Goal: Task Accomplishment & Management: Use online tool/utility

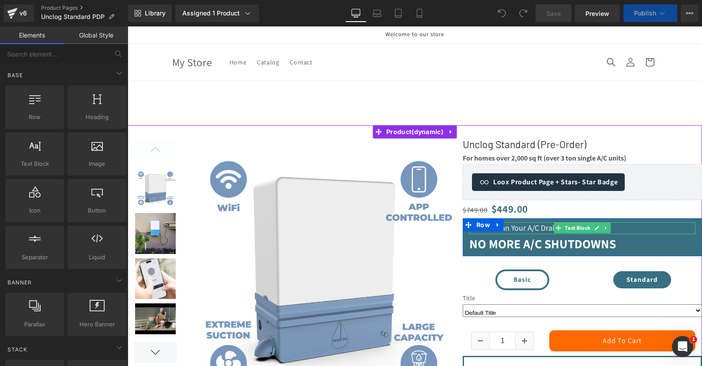
scroll to position [109, 0]
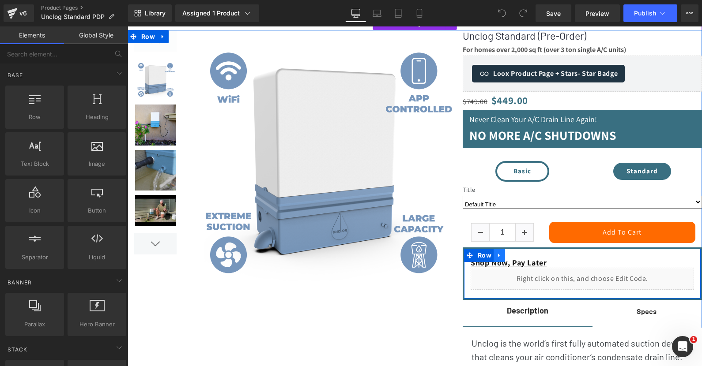
click at [500, 256] on icon at bounding box center [499, 255] width 6 height 7
click at [512, 257] on icon at bounding box center [511, 255] width 6 height 6
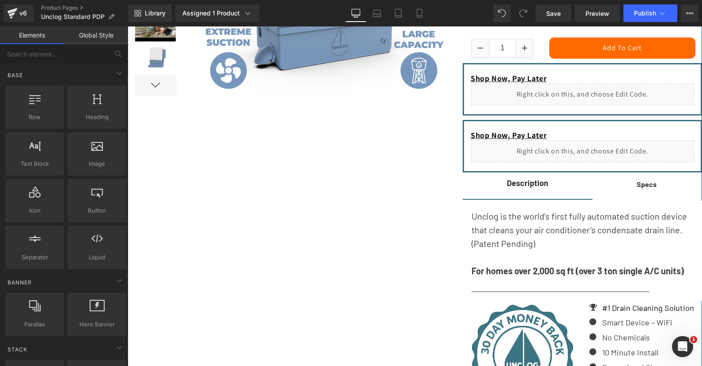
scroll to position [210, 0]
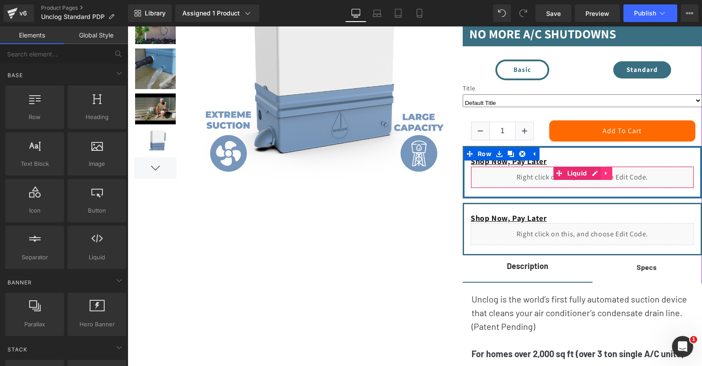
click at [606, 176] on icon at bounding box center [606, 173] width 6 height 7
click at [610, 177] on icon at bounding box center [612, 173] width 6 height 6
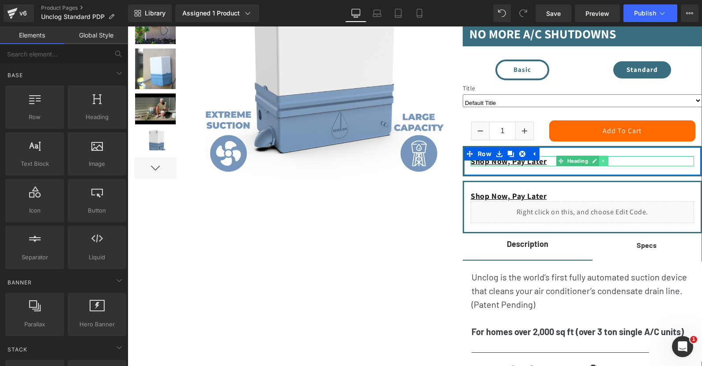
click at [604, 164] on icon at bounding box center [603, 160] width 5 height 5
click at [608, 163] on icon at bounding box center [608, 161] width 5 height 5
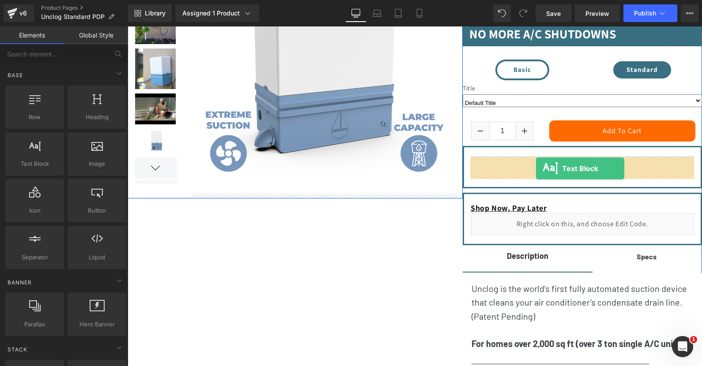
drag, startPoint x: 165, startPoint y: 179, endPoint x: 536, endPoint y: 169, distance: 370.9
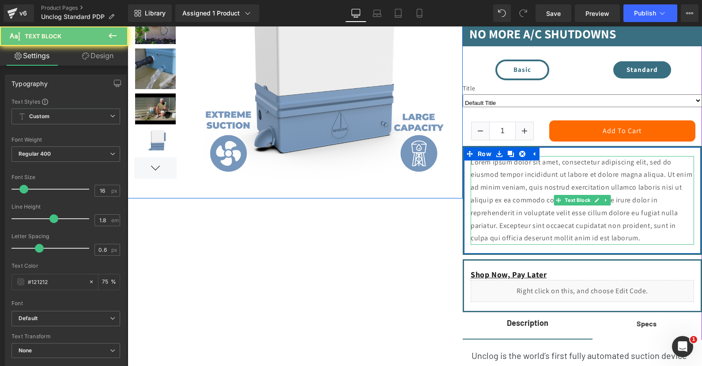
click at [521, 175] on p "Lorem ipsum dolor sit amet, consectetur adipiscing elit, sed do eiusmod tempor …" at bounding box center [581, 200] width 223 height 89
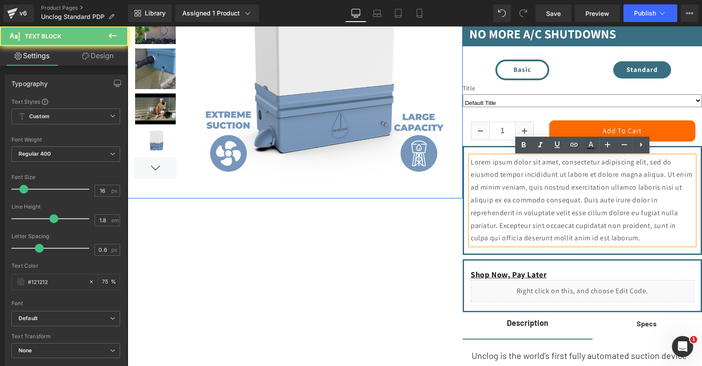
click at [516, 183] on p "Lorem ipsum dolor sit amet, consectetur adipiscing elit, sed do eiusmod tempor …" at bounding box center [581, 200] width 223 height 89
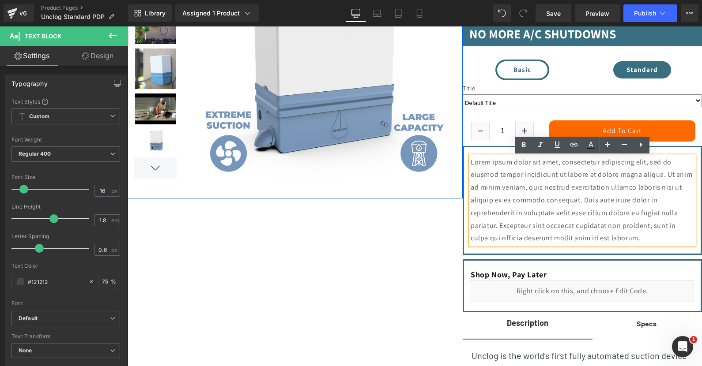
click at [516, 183] on p "Lorem ipsum dolor sit amet, consectetur adipiscing elit, sed do eiusmod tempor …" at bounding box center [581, 200] width 223 height 89
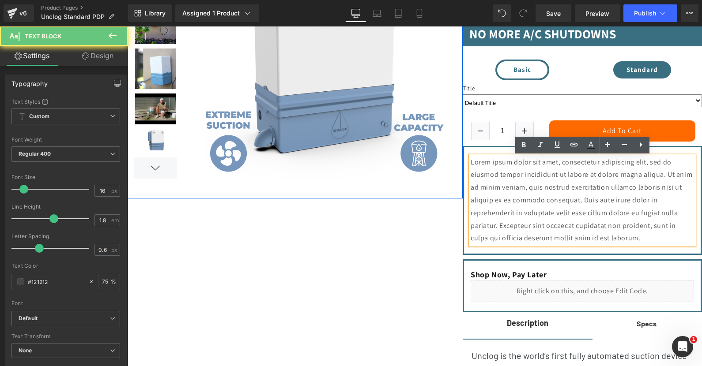
click at [516, 183] on p "Lorem ipsum dolor sit amet, consectetur adipiscing elit, sed do eiusmod tempor …" at bounding box center [581, 200] width 223 height 89
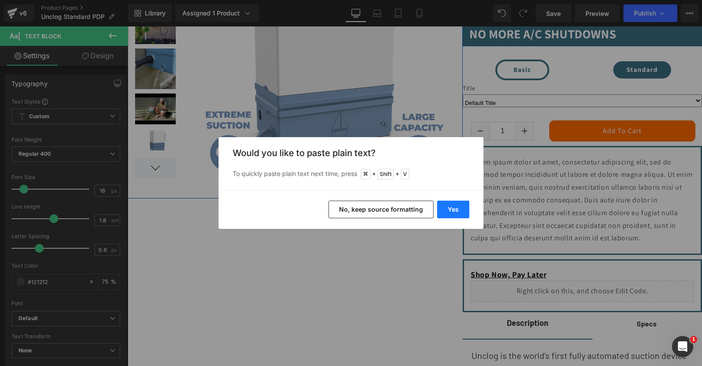
click at [443, 207] on button "Yes" at bounding box center [453, 210] width 32 height 18
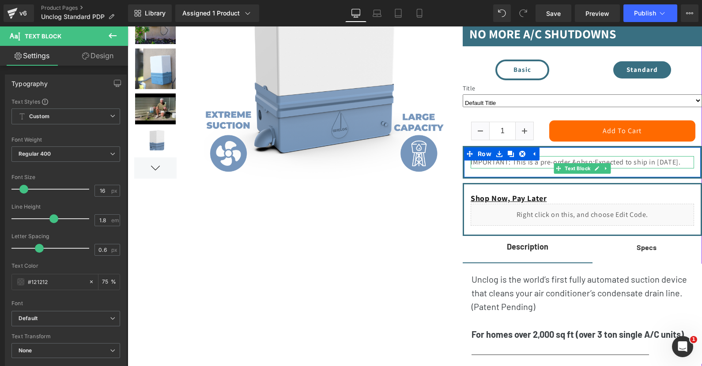
click at [523, 169] on p "IMPORTANT: This is a pre-order.&nbsp;Expected to ship in December 2025." at bounding box center [581, 162] width 223 height 13
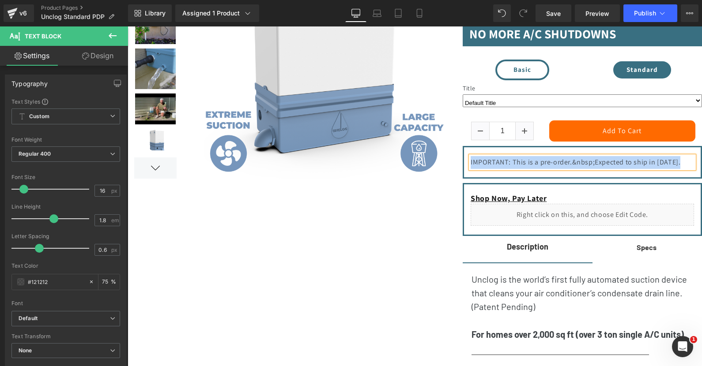
click at [542, 164] on p "IMPORTANT: This is a pre-order.&nbsp;Expected to ship in December 2025." at bounding box center [581, 162] width 223 height 13
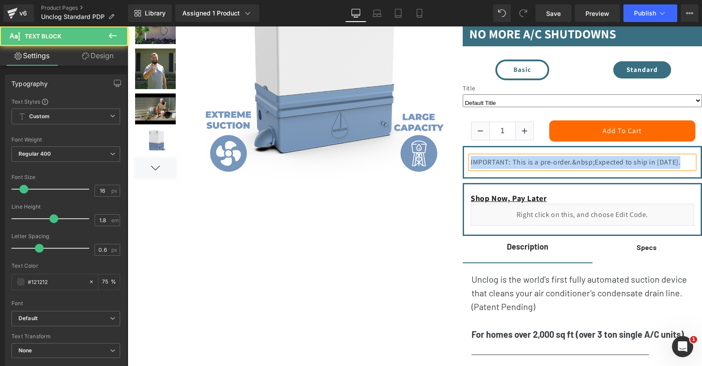
click at [531, 166] on p "IMPORTANT: This is a pre-order.&nbsp;Expected to ship in December 2025." at bounding box center [581, 162] width 223 height 13
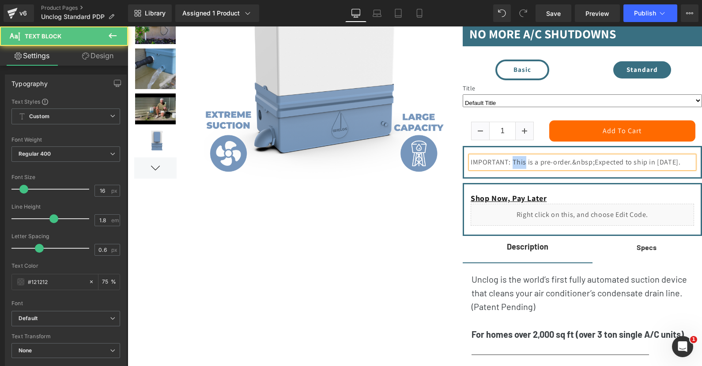
click at [531, 166] on p "IMPORTANT: This is a pre-order.&nbsp;Expected to ship in December 2025." at bounding box center [581, 162] width 223 height 13
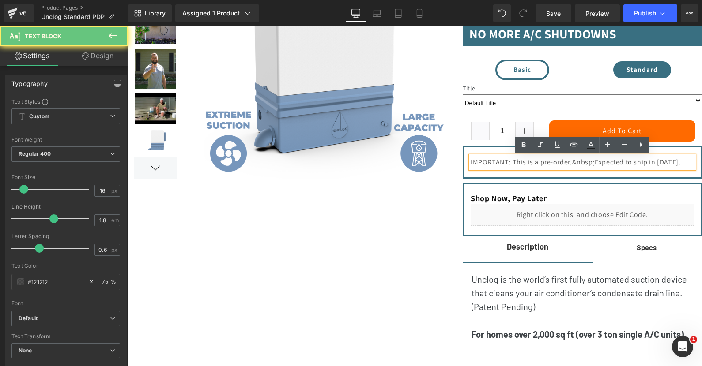
click at [531, 166] on p "IMPORTANT: This is a pre-order.&nbsp;Expected to ship in December 2025." at bounding box center [581, 162] width 223 height 13
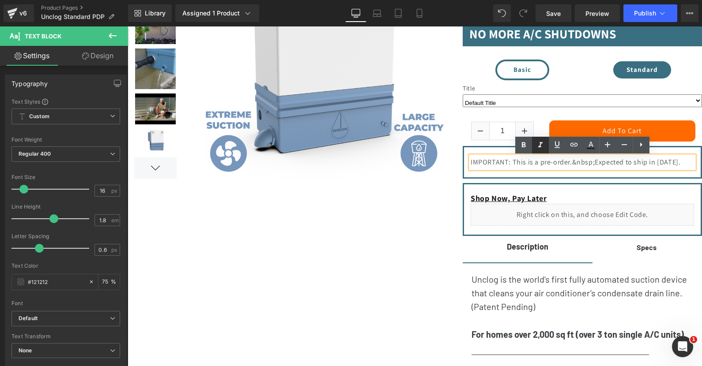
click at [542, 147] on icon at bounding box center [540, 145] width 11 height 11
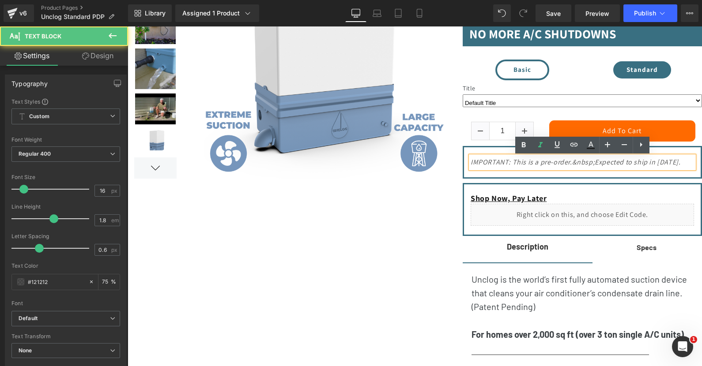
click at [530, 169] on p "IMPORTANT: This is a pre-order.&nbsp;Expected to ship in December 2025." at bounding box center [581, 162] width 223 height 13
click at [526, 167] on icon "IMPORTANT: This is a pre-order.&nbsp;Expected to ship in December 2025." at bounding box center [575, 162] width 210 height 9
click at [604, 164] on icon "IMPORTANT: This is a pre-order.&nbsp;Expected to ship in December 2025." at bounding box center [575, 162] width 210 height 9
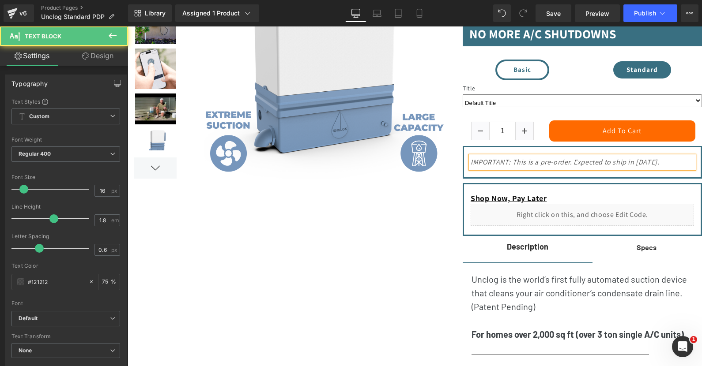
drag, startPoint x: 501, startPoint y: 174, endPoint x: 653, endPoint y: 165, distance: 152.1
click at [653, 165] on p "IMPORTANT: This is a pre-order. Expected to ship in December 2025." at bounding box center [581, 162] width 223 height 13
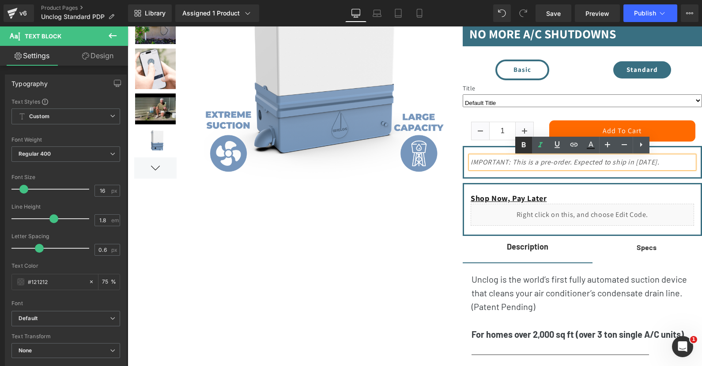
click at [526, 146] on icon at bounding box center [523, 145] width 11 height 11
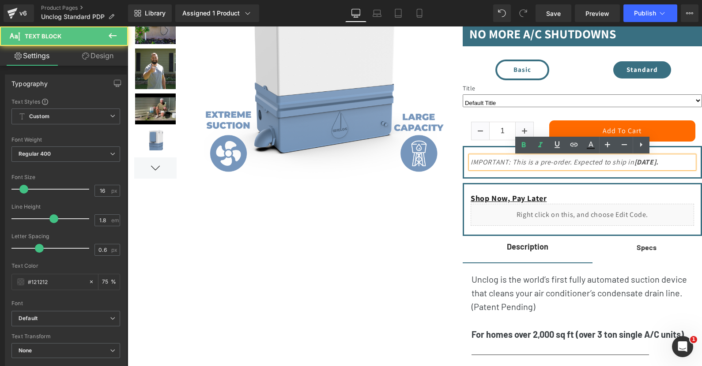
click at [513, 169] on p "IMPORTANT: This is a pre-order. Expected to ship in December 2025." at bounding box center [581, 162] width 223 height 13
drag, startPoint x: 497, startPoint y: 178, endPoint x: 472, endPoint y: 162, distance: 29.8
click at [472, 162] on p "IMPORTANT: This is a pre-order. Expected to ship in December 2025." at bounding box center [581, 162] width 223 height 13
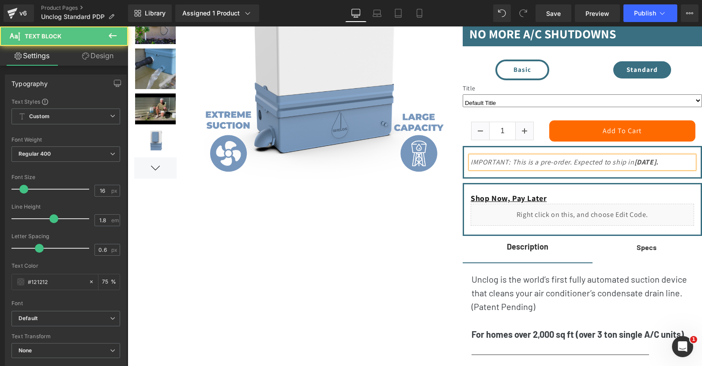
click at [504, 169] on p "IMPORTANT: This is a pre-order. Expected to ship in December 2025." at bounding box center [581, 162] width 223 height 13
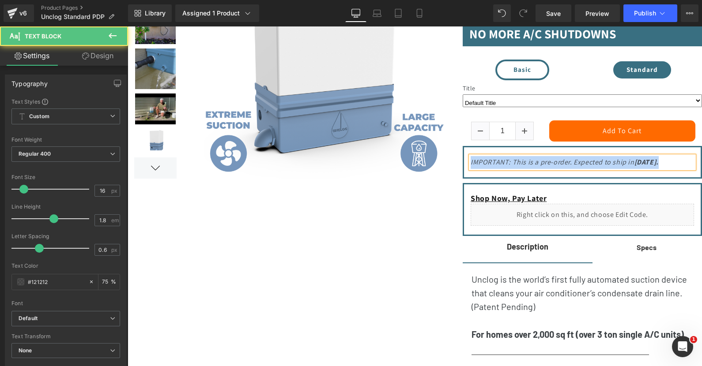
copy div "IMPORTANT: This is a pre-order. Expected to ship in December 2025."
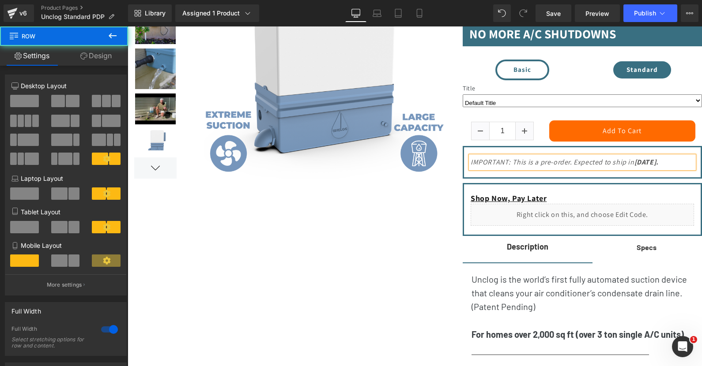
click at [426, 214] on div at bounding box center [415, 267] width 574 height 677
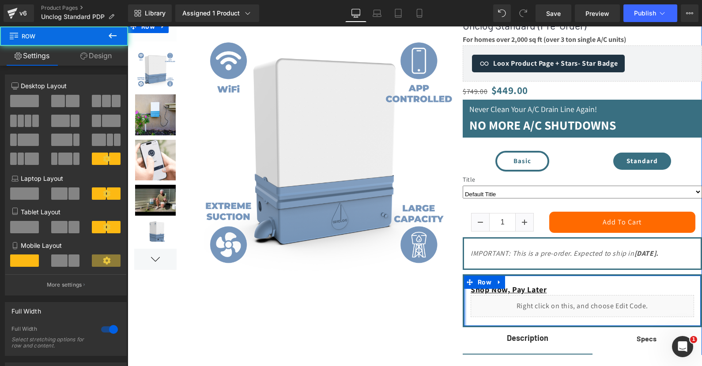
scroll to position [112, 0]
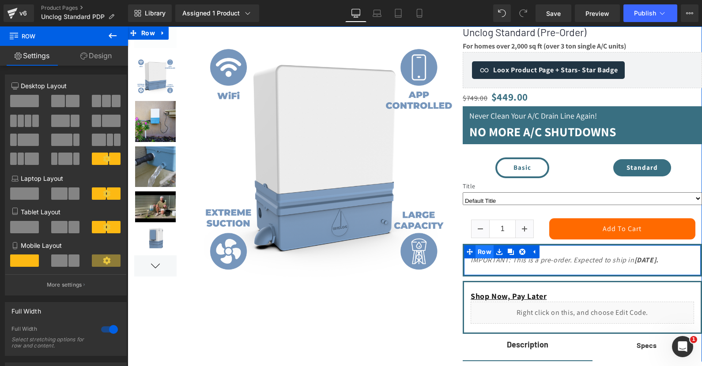
click at [481, 255] on span "Row" at bounding box center [484, 251] width 18 height 13
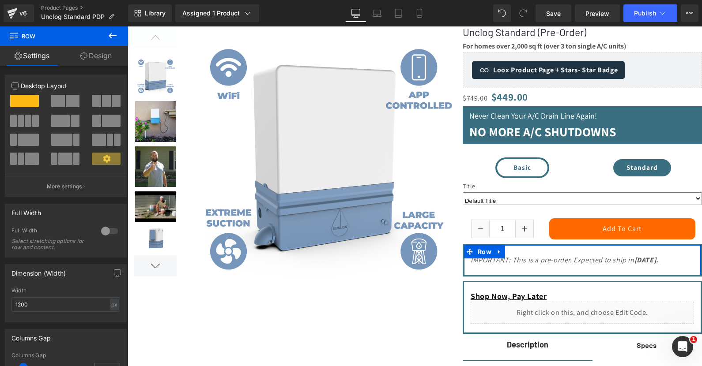
click at [94, 58] on link "Design" at bounding box center [96, 56] width 64 height 20
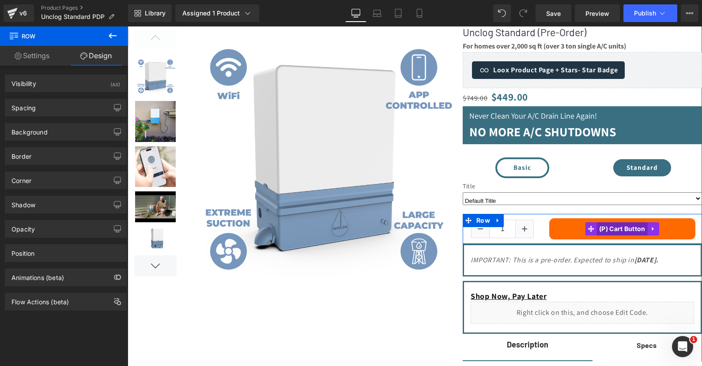
click at [615, 232] on span "(P) Cart Button" at bounding box center [622, 228] width 51 height 13
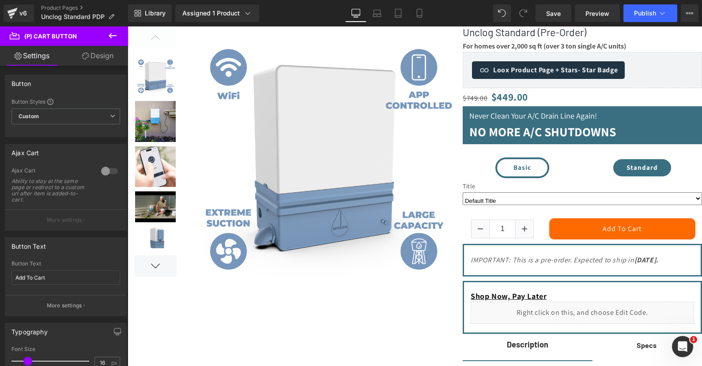
click at [103, 52] on link "Design" at bounding box center [98, 56] width 64 height 20
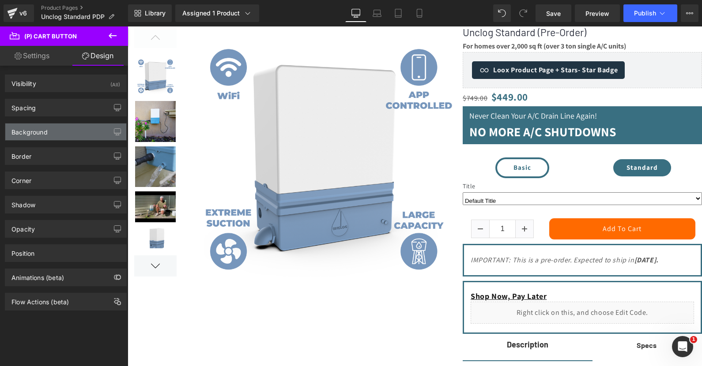
click at [49, 131] on div "Background" at bounding box center [65, 132] width 121 height 17
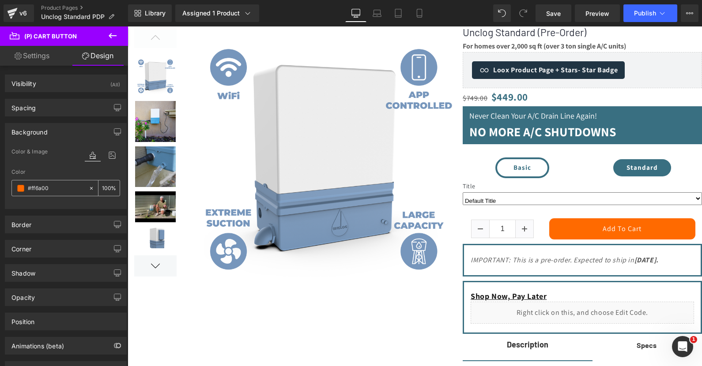
click at [51, 192] on input "#ff6a00" at bounding box center [56, 189] width 56 height 10
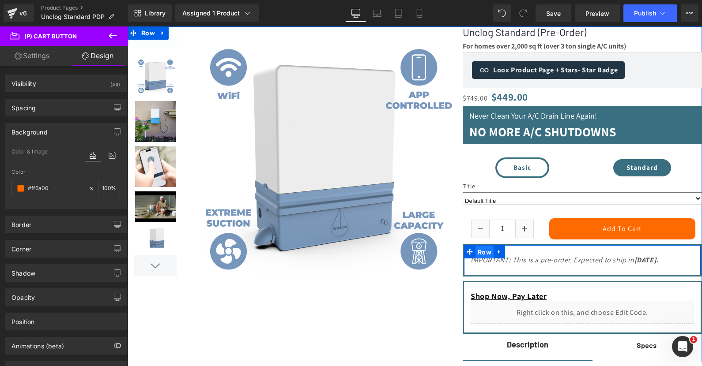
click at [484, 253] on span "Row" at bounding box center [484, 252] width 18 height 13
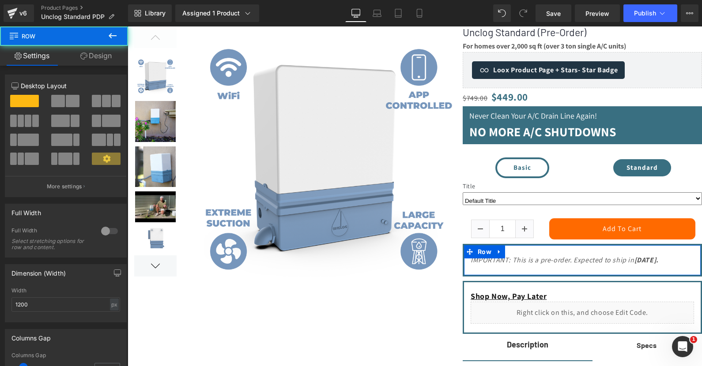
click at [100, 53] on link "Design" at bounding box center [96, 56] width 64 height 20
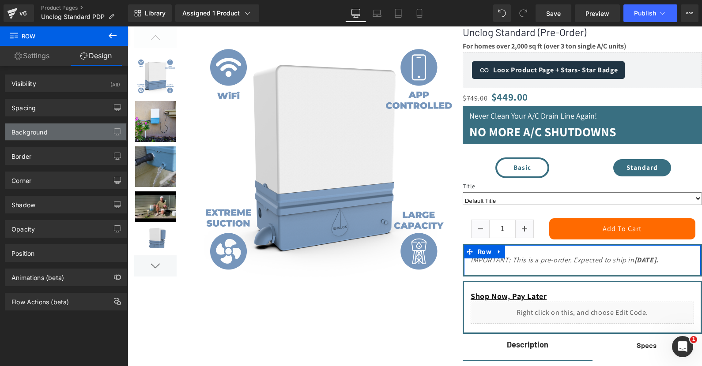
click at [42, 131] on div "Background" at bounding box center [29, 130] width 36 height 12
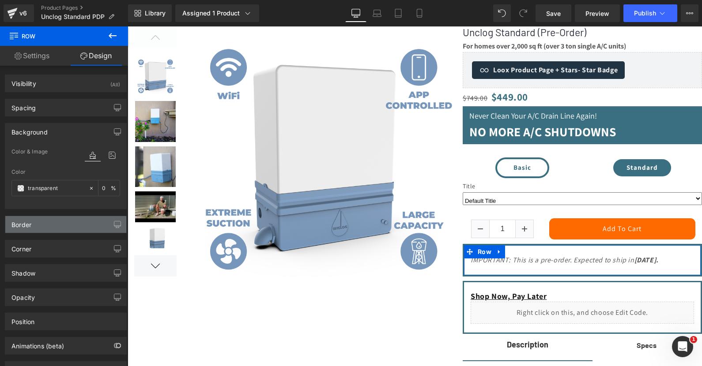
click at [39, 225] on div "Border" at bounding box center [65, 224] width 121 height 17
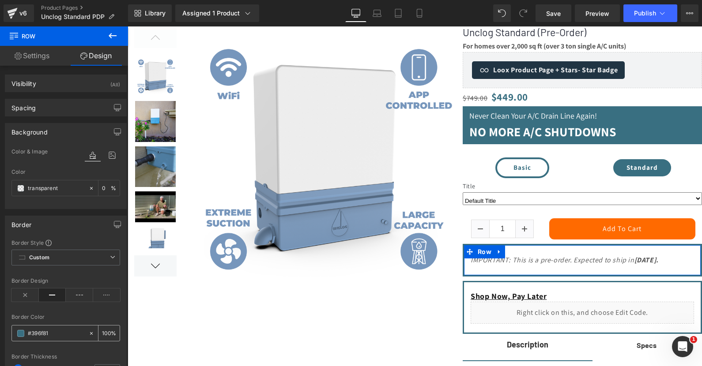
click at [37, 329] on input "#396f81" at bounding box center [56, 334] width 56 height 10
paste input "ff6a00"
type input "#ff6a00"
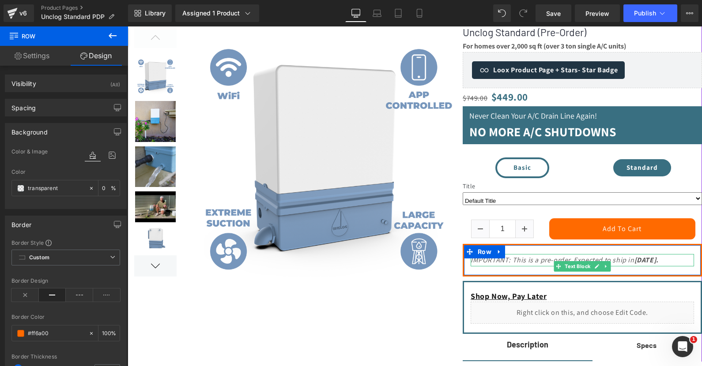
click at [520, 262] on icon "IMPORTANT: This is a pre-order. Expected to ship in December 2025." at bounding box center [564, 260] width 188 height 9
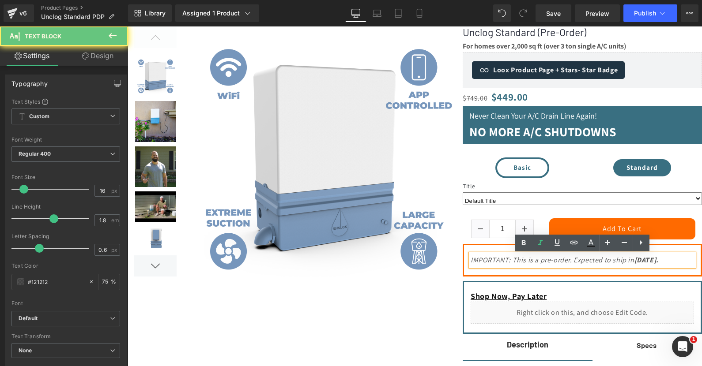
click at [520, 262] on icon "IMPORTANT: This is a pre-order. Expected to ship in December 2025." at bounding box center [564, 260] width 188 height 9
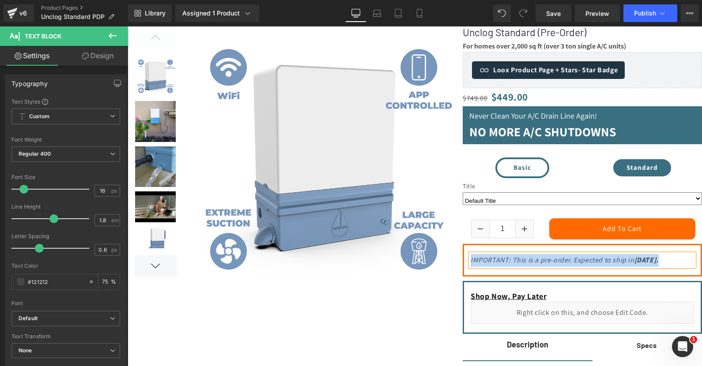
copy div "IMPORTANT: This is a pre-order. Expected to ship in December 2025."
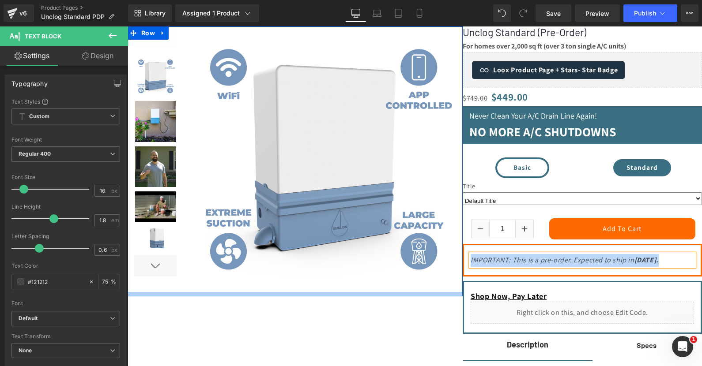
click at [443, 293] on div at bounding box center [295, 294] width 335 height 4
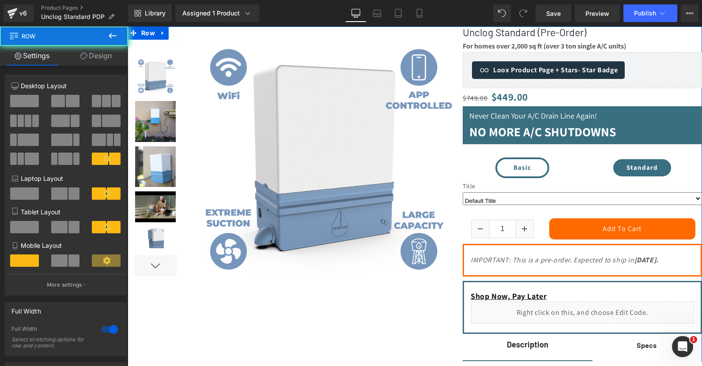
click at [448, 308] on div at bounding box center [415, 364] width 574 height 677
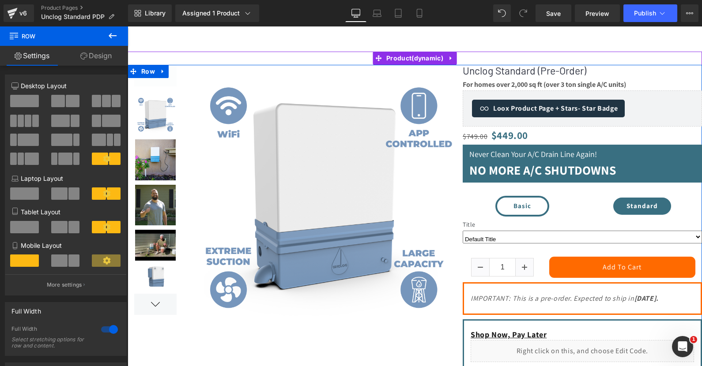
scroll to position [68, 0]
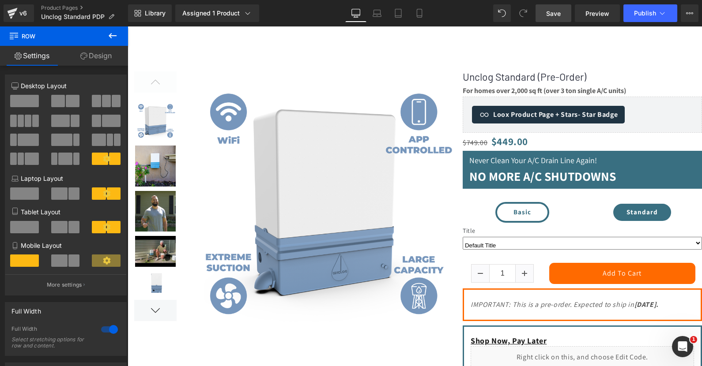
click at [555, 20] on link "Save" at bounding box center [553, 13] width 36 height 18
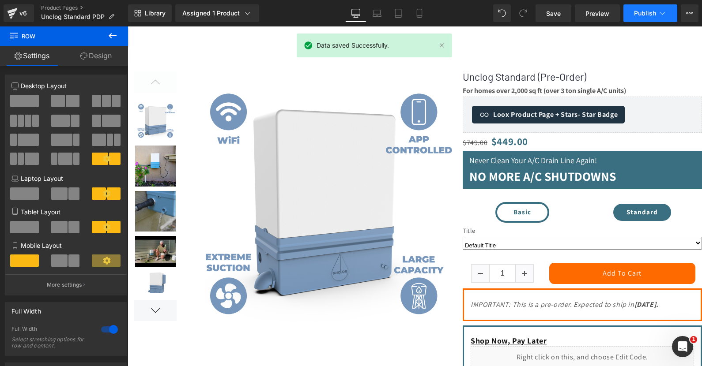
click at [655, 13] on span "Publish" at bounding box center [645, 13] width 22 height 7
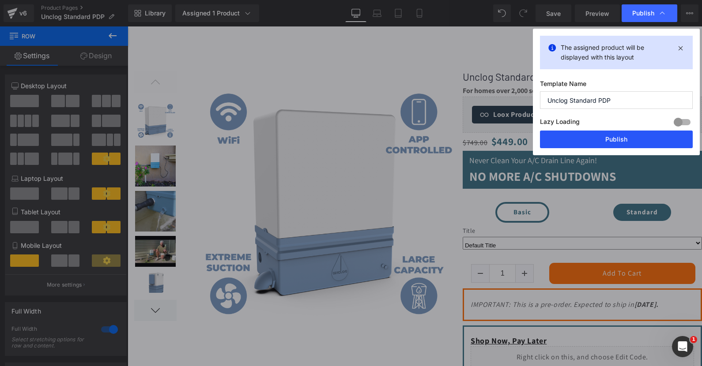
click at [599, 141] on button "Publish" at bounding box center [616, 140] width 153 height 18
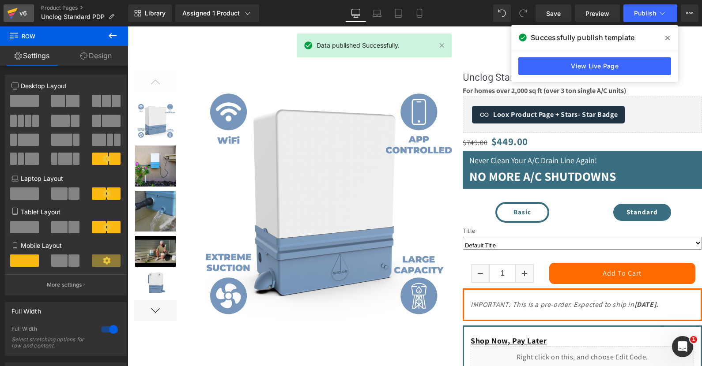
click at [18, 16] on div "v6" at bounding box center [23, 13] width 11 height 11
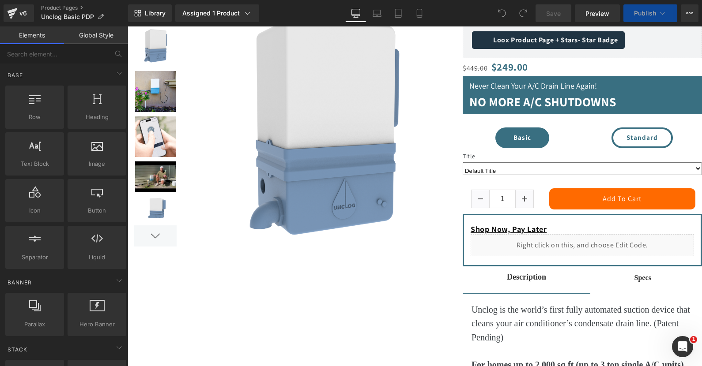
scroll to position [162, 0]
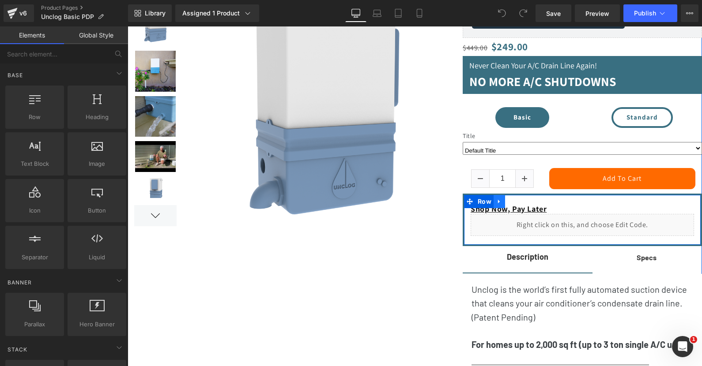
click at [499, 203] on icon at bounding box center [499, 201] width 2 height 4
click at [511, 205] on icon at bounding box center [511, 201] width 6 height 7
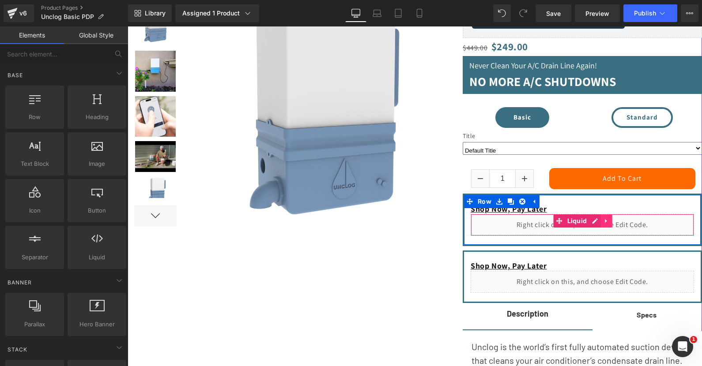
click at [608, 224] on icon at bounding box center [606, 221] width 6 height 7
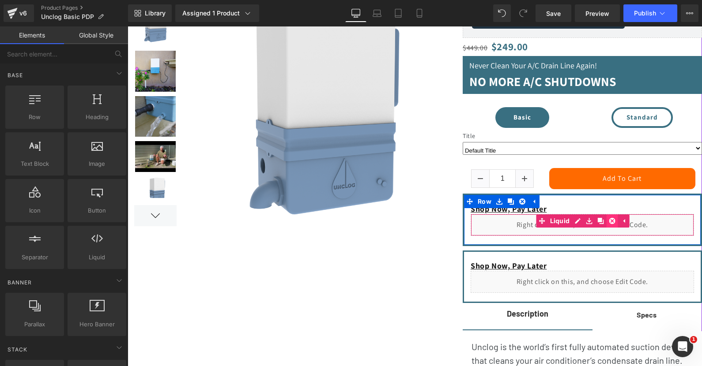
click at [610, 223] on icon at bounding box center [612, 221] width 6 height 6
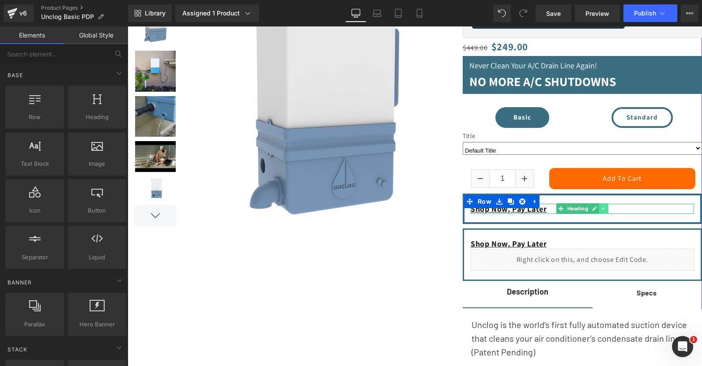
click at [604, 211] on icon at bounding box center [602, 208] width 1 height 3
click at [607, 211] on icon at bounding box center [608, 209] width 5 height 5
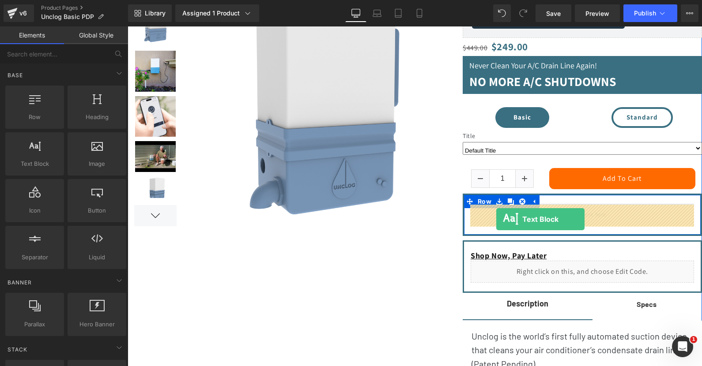
drag, startPoint x: 171, startPoint y: 187, endPoint x: 496, endPoint y: 219, distance: 326.5
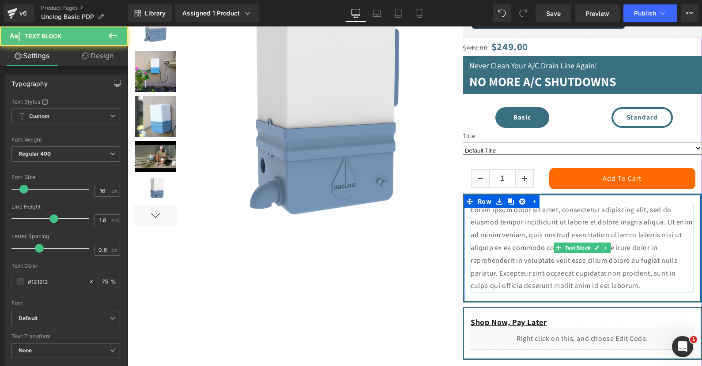
click at [511, 232] on p "Lorem ipsum dolor sit amet, consectetur adipiscing elit, sed do eiusmod tempor …" at bounding box center [581, 248] width 223 height 89
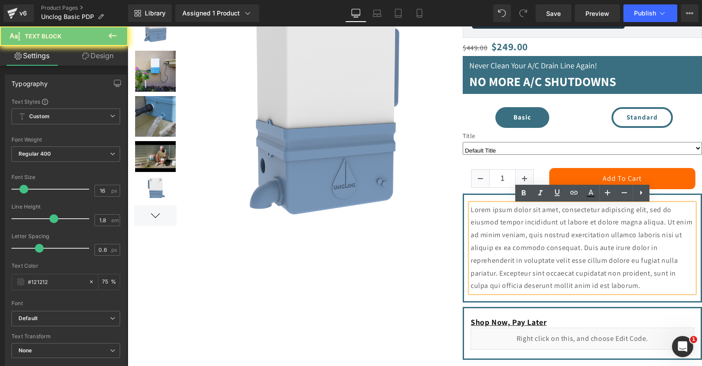
click at [511, 232] on p "Lorem ipsum dolor sit amet, consectetur adipiscing elit, sed do eiusmod tempor …" at bounding box center [581, 248] width 223 height 89
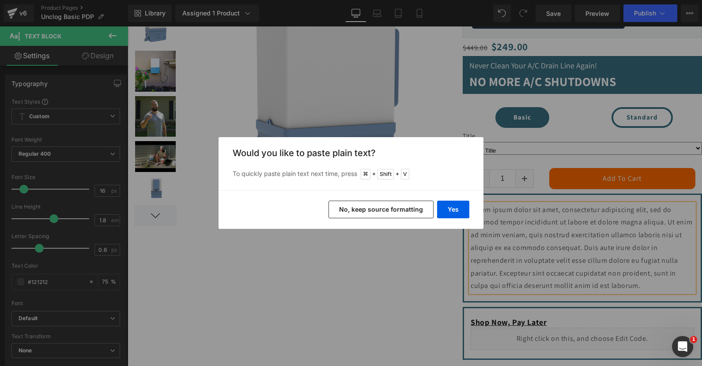
click at [392, 211] on button "No, keep source formatting" at bounding box center [380, 210] width 105 height 18
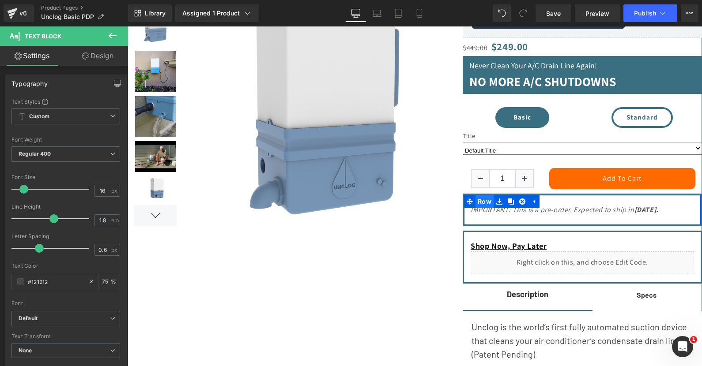
click at [487, 202] on span "Row" at bounding box center [484, 201] width 18 height 13
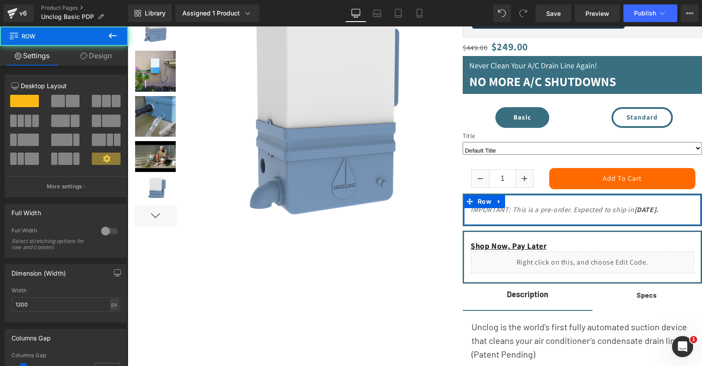
click at [94, 54] on link "Design" at bounding box center [96, 56] width 64 height 20
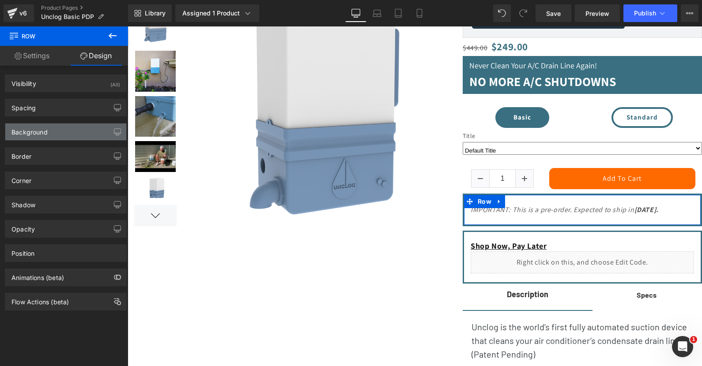
click at [45, 133] on div "Background" at bounding box center [29, 130] width 36 height 12
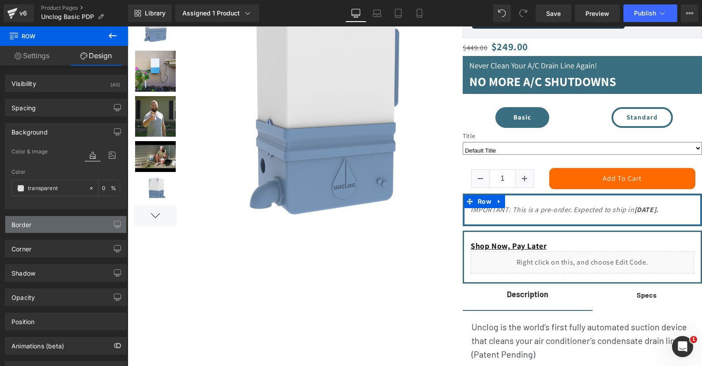
click at [38, 228] on div "Border" at bounding box center [65, 224] width 121 height 17
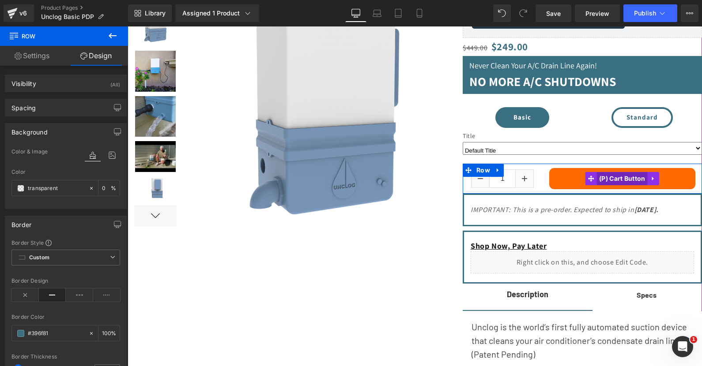
click at [621, 182] on span "(P) Cart Button" at bounding box center [622, 178] width 51 height 13
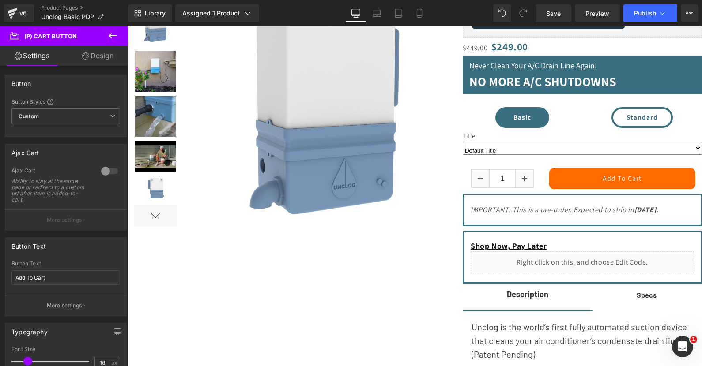
click at [101, 59] on link "Design" at bounding box center [98, 56] width 64 height 20
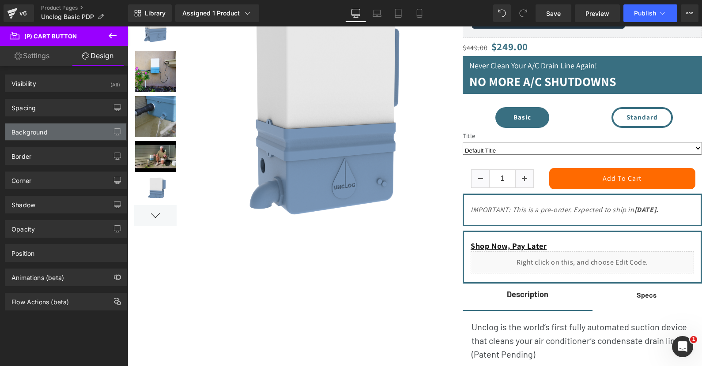
click at [44, 131] on div "Background" at bounding box center [29, 130] width 36 height 12
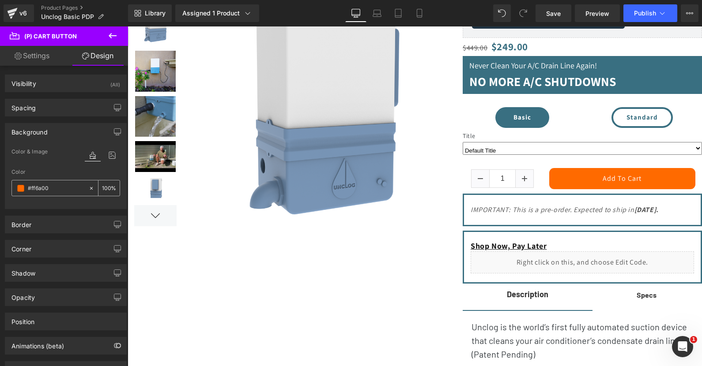
click at [41, 191] on input "#ff6a00" at bounding box center [56, 189] width 56 height 10
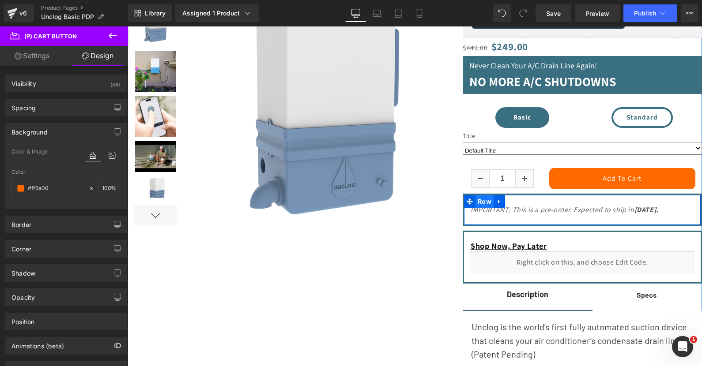
click at [485, 203] on span "Row" at bounding box center [484, 201] width 18 height 13
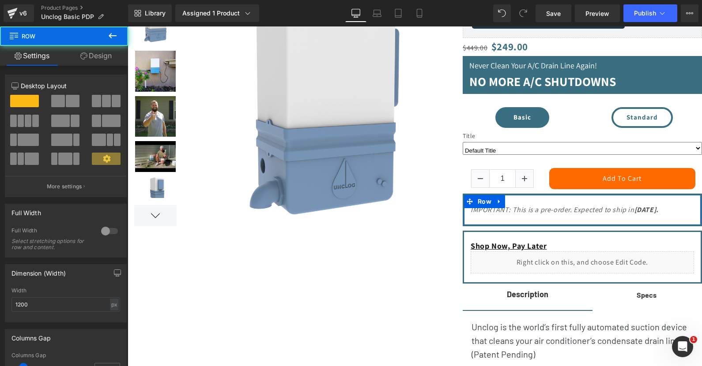
click at [99, 56] on link "Design" at bounding box center [96, 56] width 64 height 20
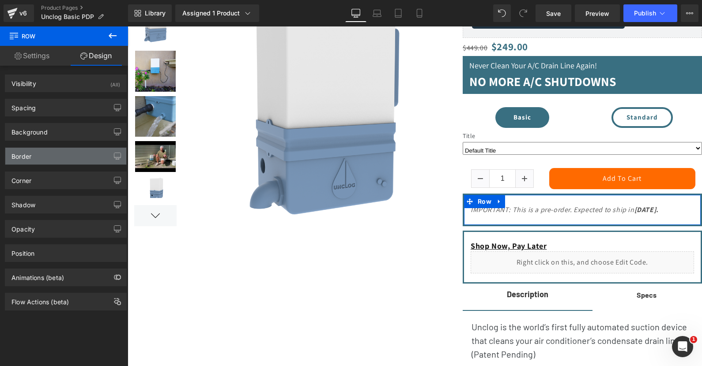
click at [47, 159] on div "Border" at bounding box center [65, 156] width 121 height 17
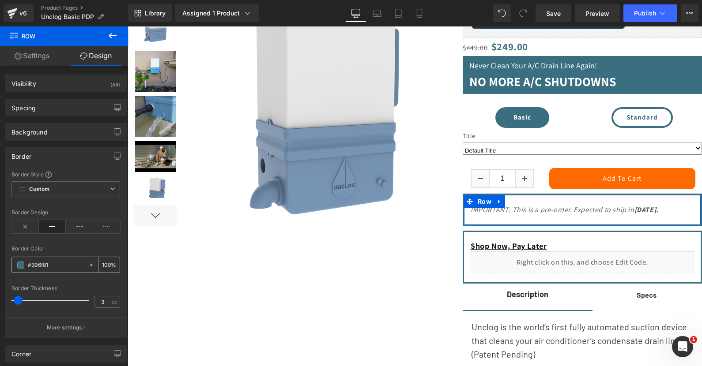
click at [43, 265] on input "#396f81" at bounding box center [56, 265] width 56 height 10
paste input "ff6a00"
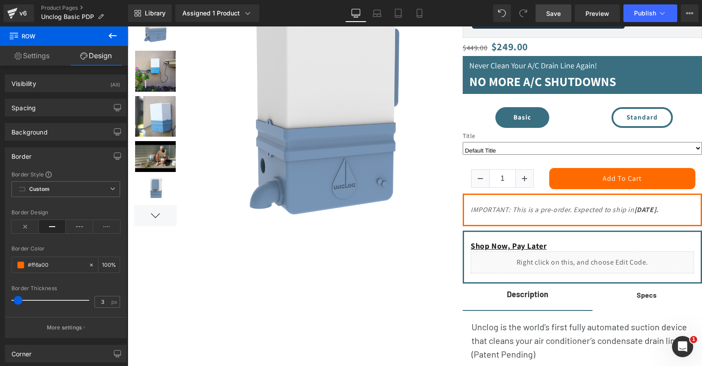
type input "#ff6a00"
click at [551, 9] on span "Save" at bounding box center [553, 13] width 15 height 9
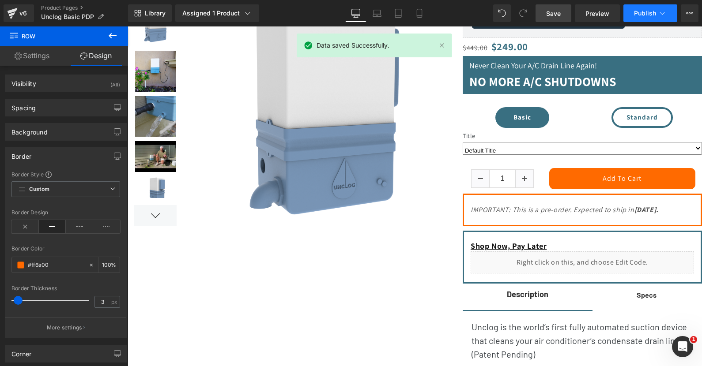
click at [656, 16] on span "Publish" at bounding box center [645, 13] width 22 height 7
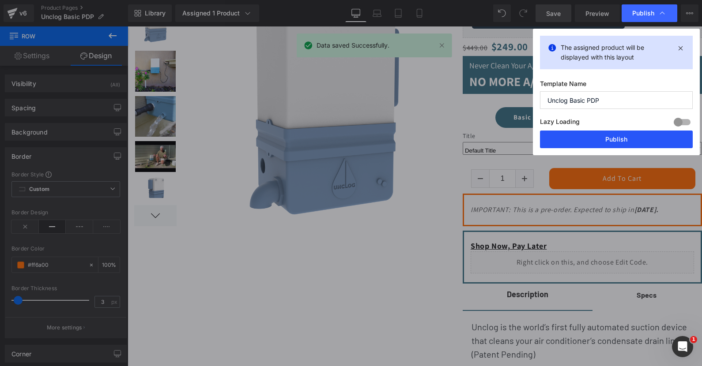
click at [606, 137] on button "Publish" at bounding box center [616, 140] width 153 height 18
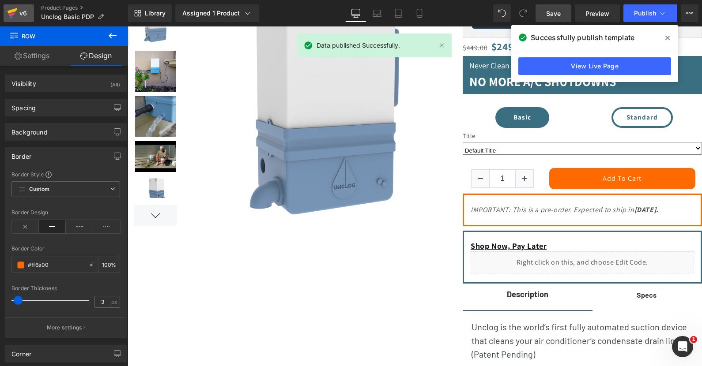
click at [22, 15] on div "v6" at bounding box center [23, 13] width 11 height 11
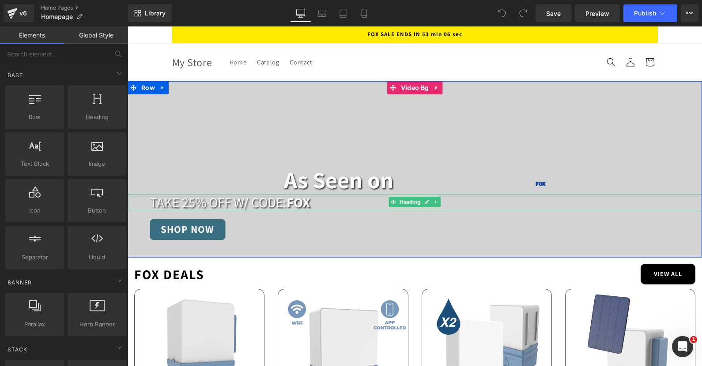
click at [223, 203] on h2 "TAKE 25% OFF W/ CODE: FOX" at bounding box center [426, 202] width 552 height 16
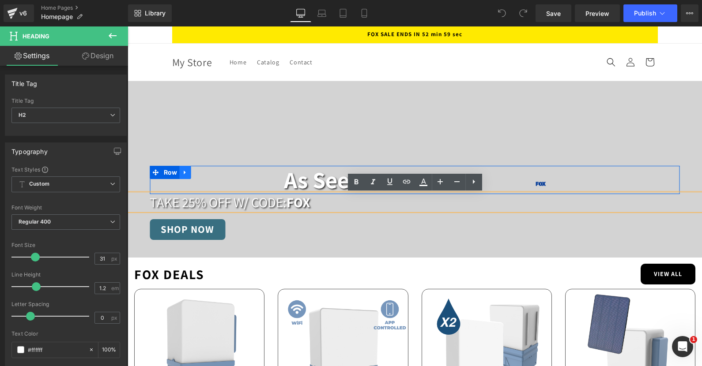
click at [184, 175] on icon at bounding box center [185, 172] width 6 height 7
click at [207, 173] on icon at bounding box center [208, 172] width 6 height 6
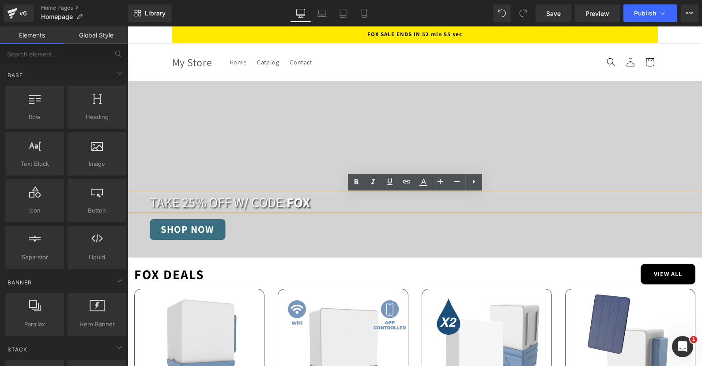
click at [269, 223] on div "SHOP NOW" at bounding box center [426, 229] width 552 height 21
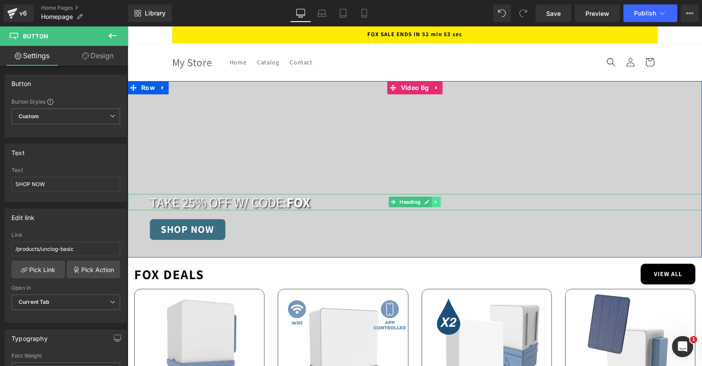
click at [436, 203] on icon at bounding box center [435, 202] width 1 height 3
click at [433, 204] on icon at bounding box center [431, 202] width 5 height 5
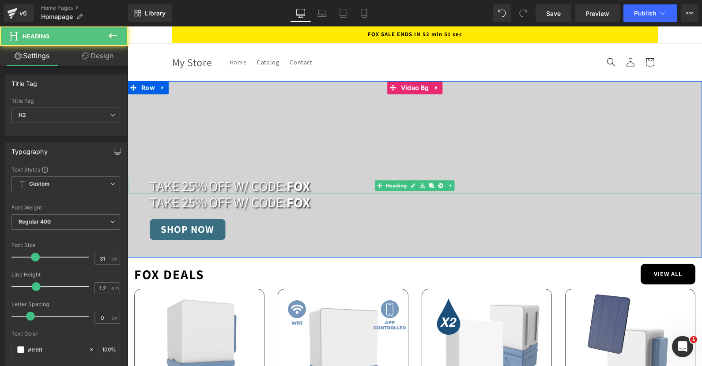
click at [220, 181] on h2 "TAKE 25% OFF W/ CODE: FOX" at bounding box center [426, 186] width 552 height 16
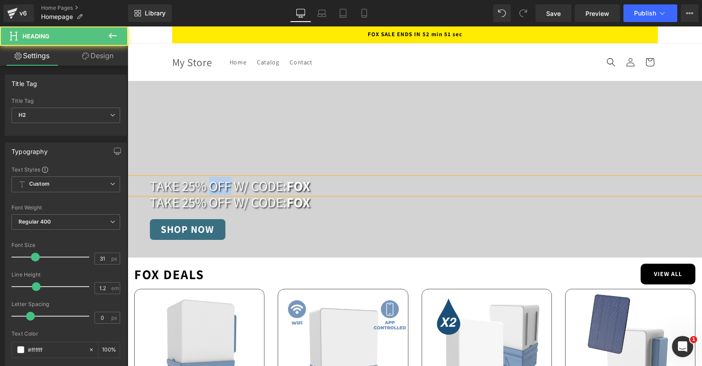
click at [220, 181] on h2 "TAKE 25% OFF W/ CODE: FOX" at bounding box center [426, 186] width 552 height 16
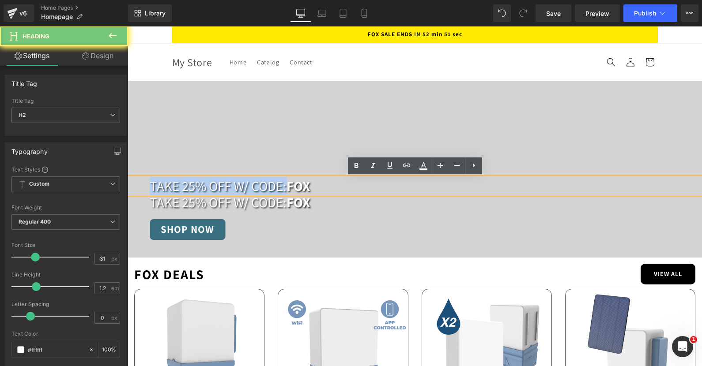
click at [220, 181] on h2 "TAKE 25% OFF W/ CODE: FOX" at bounding box center [426, 186] width 552 height 16
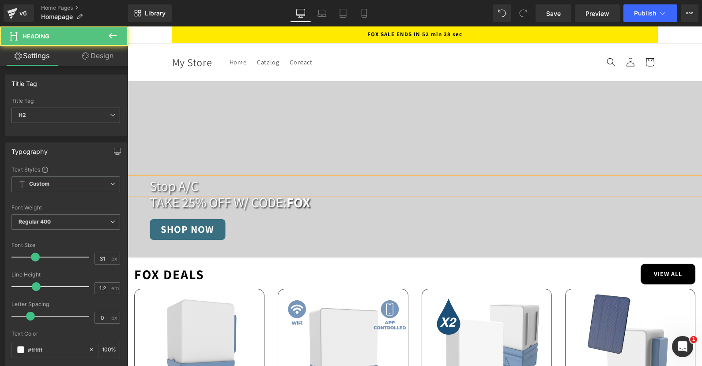
click at [217, 188] on h2 "Stop A/C" at bounding box center [426, 186] width 552 height 16
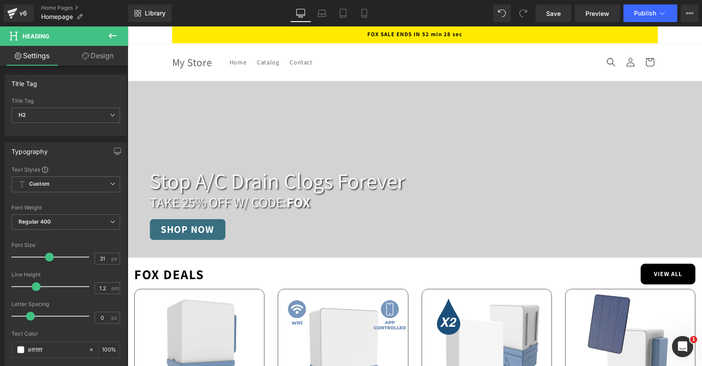
drag, startPoint x: 38, startPoint y: 255, endPoint x: 52, endPoint y: 253, distance: 13.8
click at [52, 253] on div at bounding box center [52, 257] width 73 height 18
click at [50, 221] on b "Regular 400" at bounding box center [35, 221] width 33 height 7
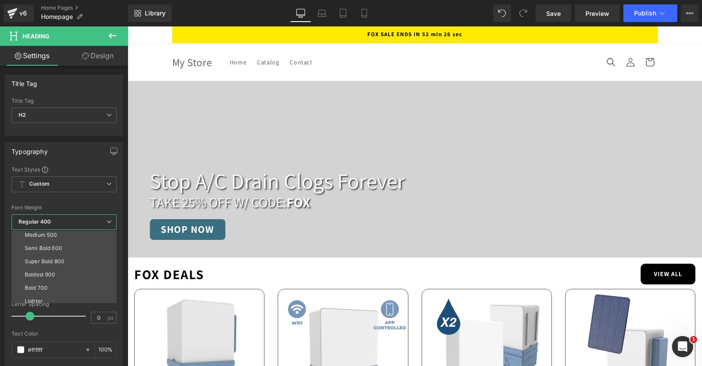
scroll to position [62, 0]
click at [51, 282] on li "Bold 700" at bounding box center [65, 281] width 109 height 13
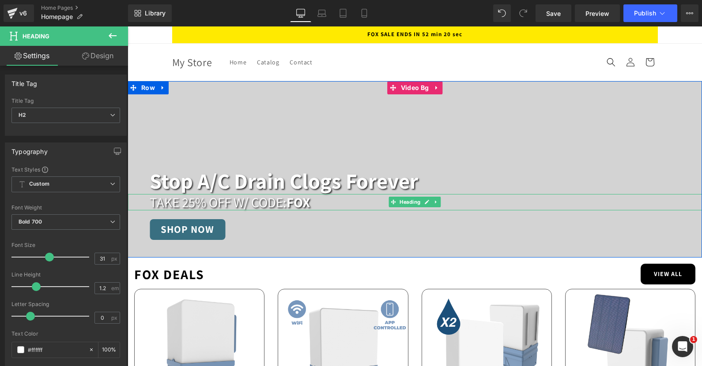
click at [228, 205] on h2 "TAKE 25% OFF W/ CODE: FOX" at bounding box center [426, 202] width 552 height 16
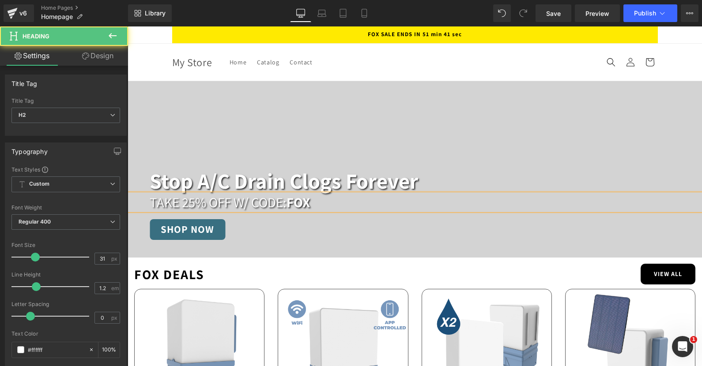
click at [187, 202] on h2 "TAKE 25% OFF W/ CODE: FOX" at bounding box center [426, 202] width 552 height 16
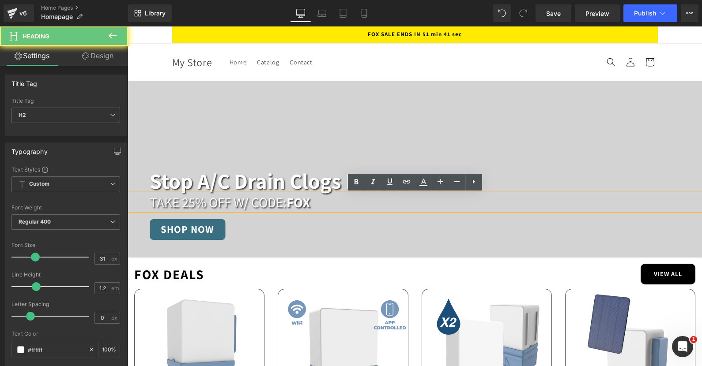
click at [169, 199] on h2 "TAKE 25% OFF W/ CODE: FOX" at bounding box center [426, 202] width 552 height 16
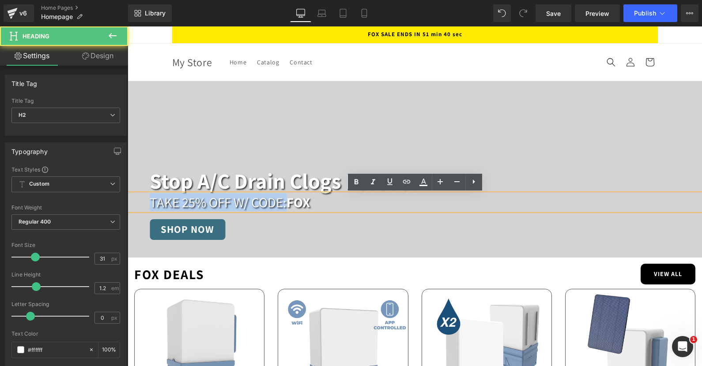
click at [169, 199] on h2 "TAKE 25% OFF W/ CODE: FOX" at bounding box center [426, 202] width 552 height 16
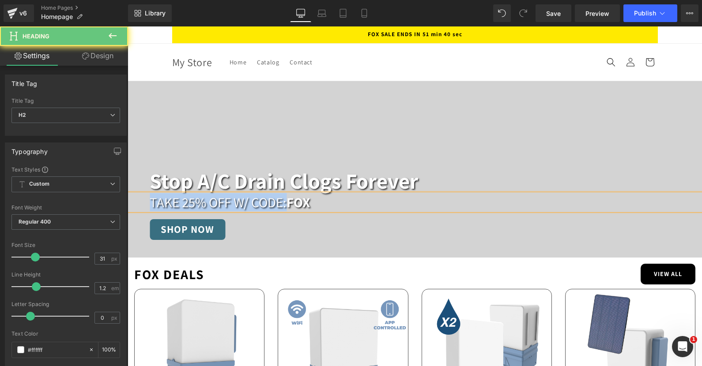
paste div
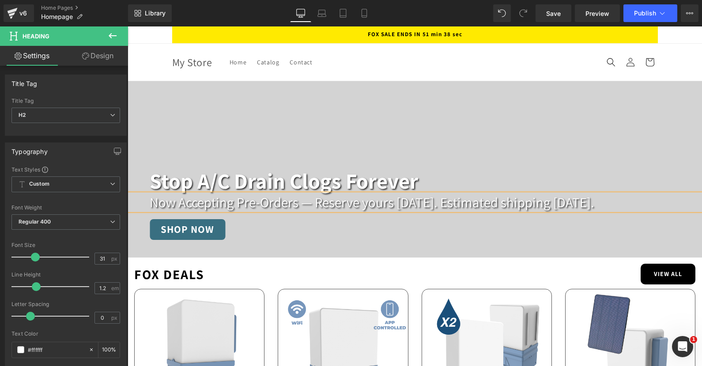
click at [313, 200] on h2 "Now Accepting Pre-Orders — Reserve yours [DATE]. Estimated shipping [DATE]." at bounding box center [426, 202] width 552 height 16
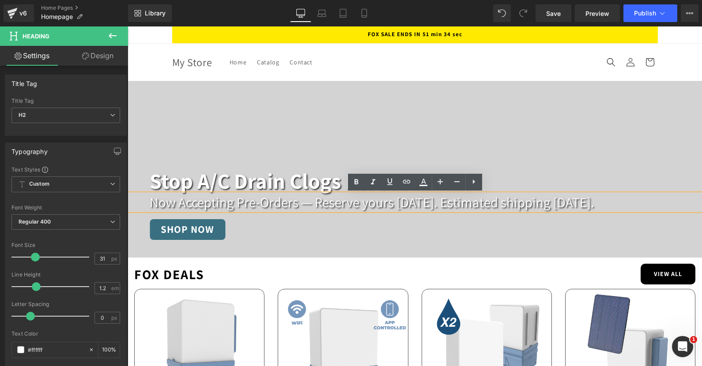
drag, startPoint x: 313, startPoint y: 200, endPoint x: 694, endPoint y: 216, distance: 381.2
click at [694, 216] on span "Stop A/C Drain Clogs Forever Heading Now Accepting Pre-Orders — Reserve yours […" at bounding box center [415, 204] width 574 height 72
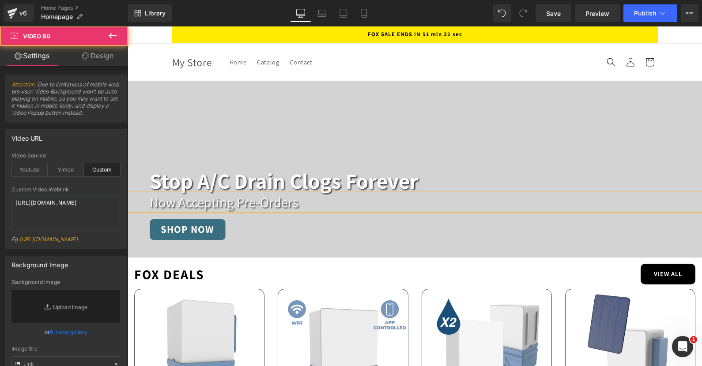
click at [230, 136] on video at bounding box center [415, 224] width 574 height 287
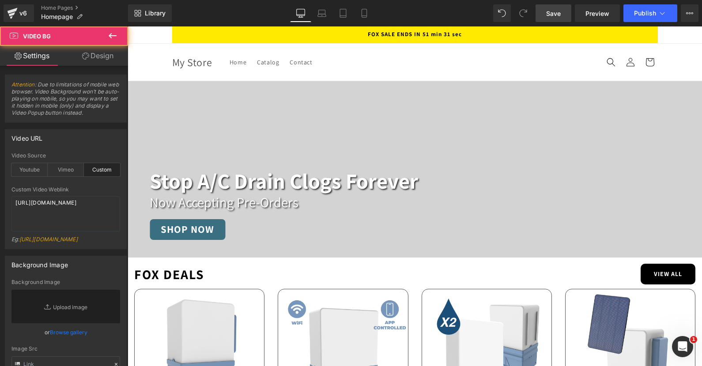
click at [555, 15] on span "Save" at bounding box center [553, 13] width 15 height 9
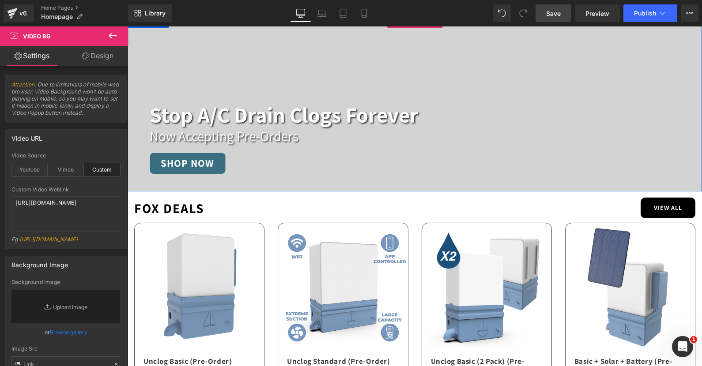
scroll to position [67, 0]
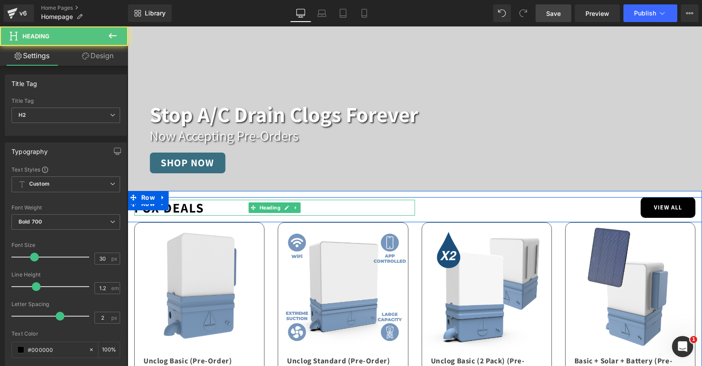
click at [203, 210] on h2 "FOX DEALS" at bounding box center [274, 208] width 281 height 16
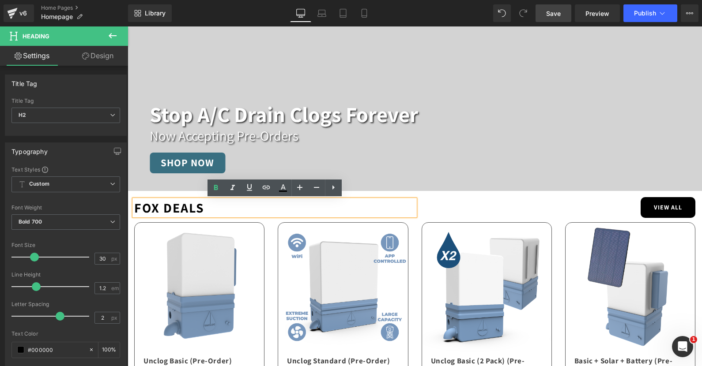
click at [165, 210] on h2 "FOX DEALS" at bounding box center [274, 208] width 281 height 16
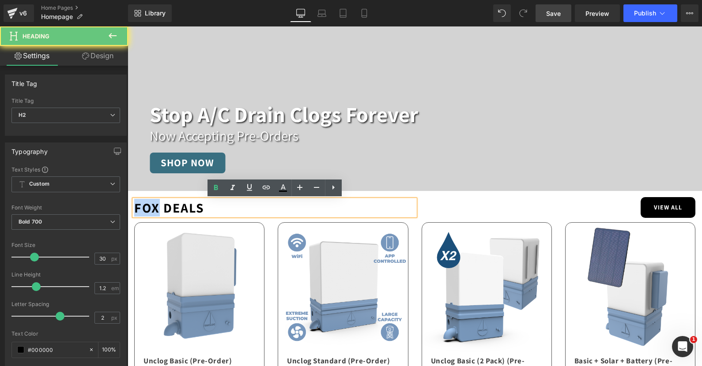
click at [165, 210] on h2 "FOX DEALS" at bounding box center [274, 208] width 281 height 16
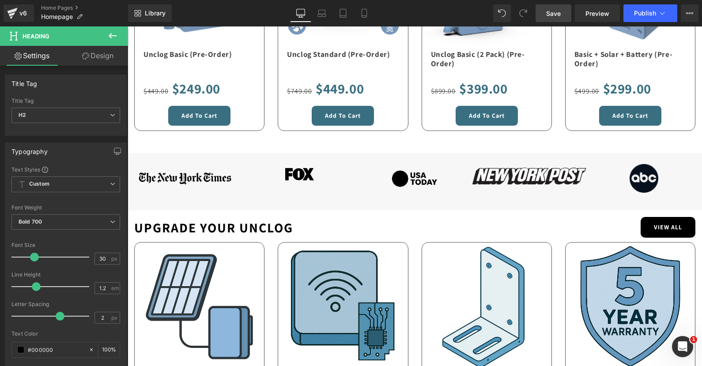
scroll to position [355, 0]
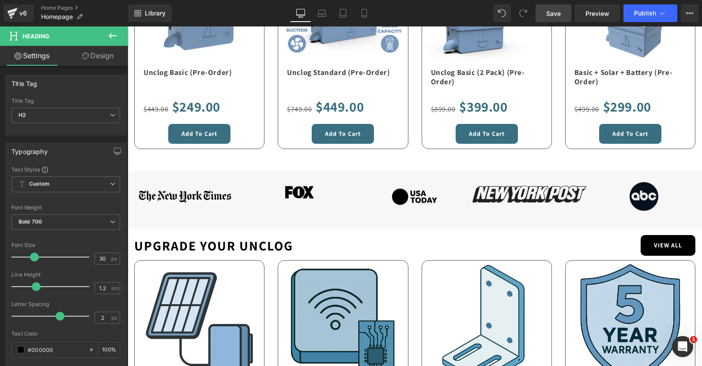
click at [549, 19] on link "Save" at bounding box center [553, 13] width 36 height 18
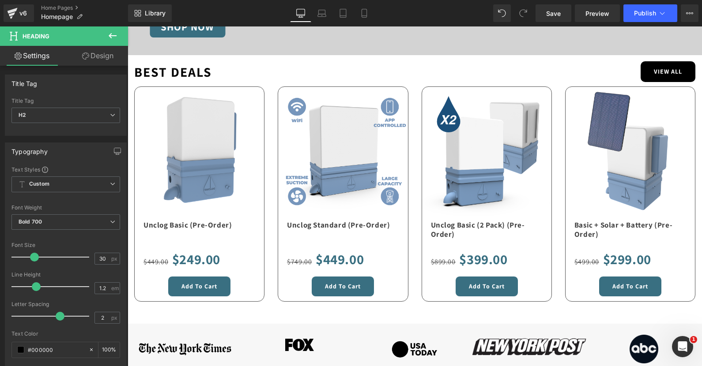
scroll to position [0, 0]
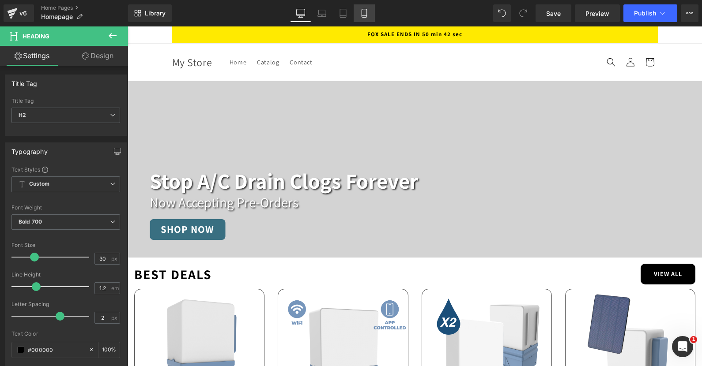
click at [364, 17] on icon at bounding box center [364, 13] width 9 height 9
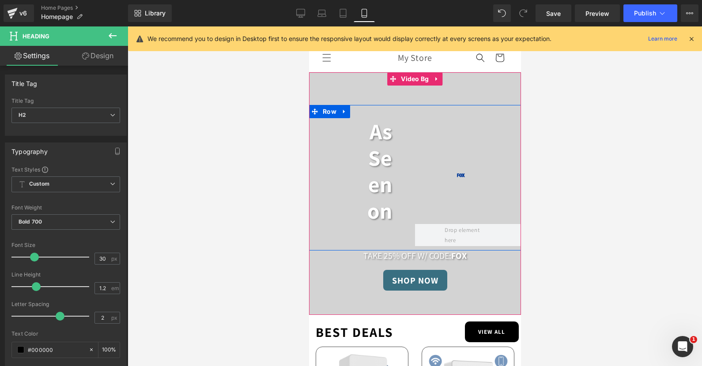
click at [346, 110] on icon at bounding box center [344, 112] width 6 height 7
click at [366, 113] on icon at bounding box center [367, 112] width 6 height 6
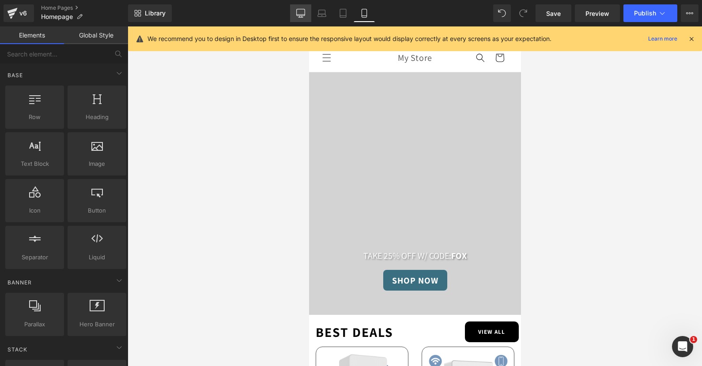
click at [299, 13] on icon at bounding box center [300, 13] width 9 height 9
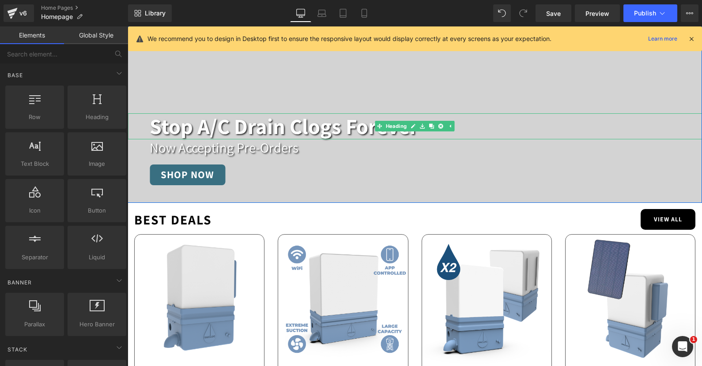
click at [243, 129] on h2 "Stop A/C Drain Clogs Forever" at bounding box center [426, 126] width 552 height 26
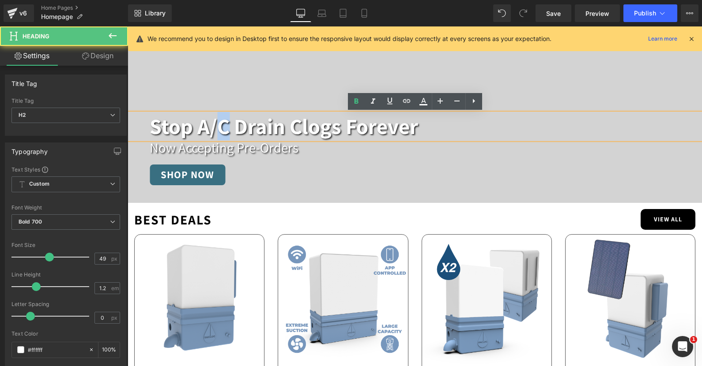
click at [243, 129] on h2 "Stop A/C Drain Clogs Forever" at bounding box center [426, 126] width 552 height 26
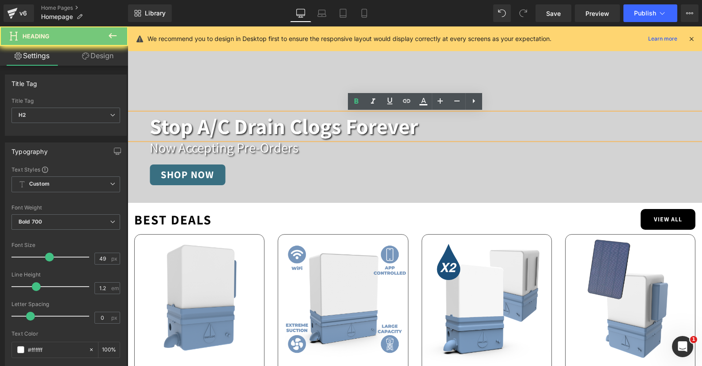
click at [243, 129] on h2 "Stop A/C Drain Clogs Forever" at bounding box center [426, 126] width 552 height 26
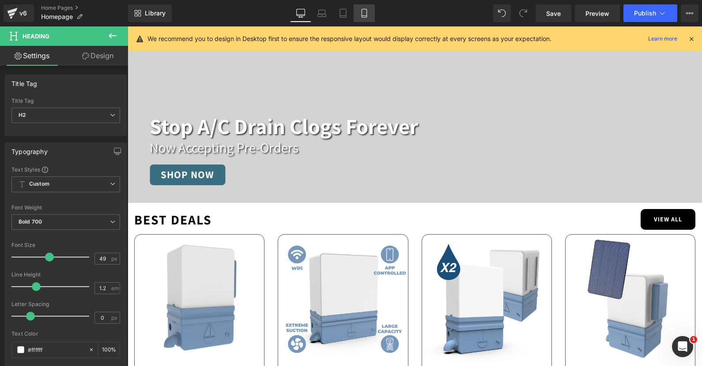
click at [366, 16] on icon at bounding box center [363, 16] width 5 height 0
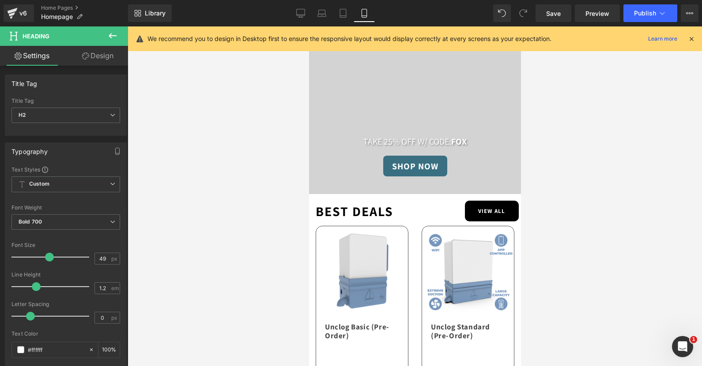
scroll to position [0, 0]
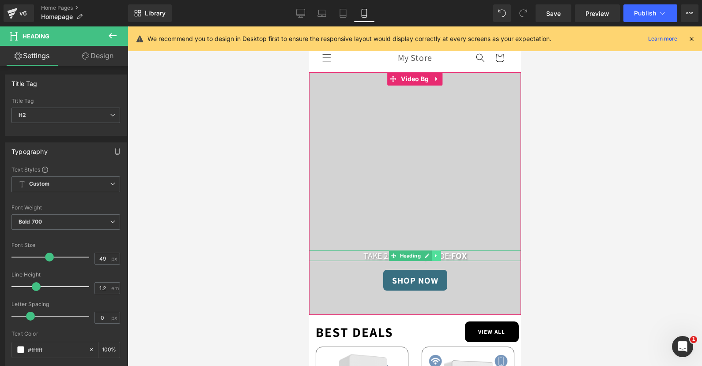
click at [436, 258] on icon at bounding box center [435, 255] width 5 height 5
click at [433, 256] on icon at bounding box center [431, 255] width 5 height 5
click at [412, 246] on icon at bounding box center [413, 245] width 4 height 4
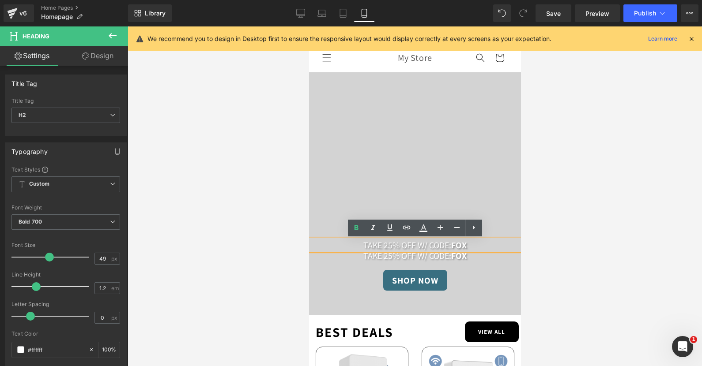
click at [371, 246] on h2 "TAKE 25% OFF W/ CODE: FOX" at bounding box center [415, 245] width 212 height 11
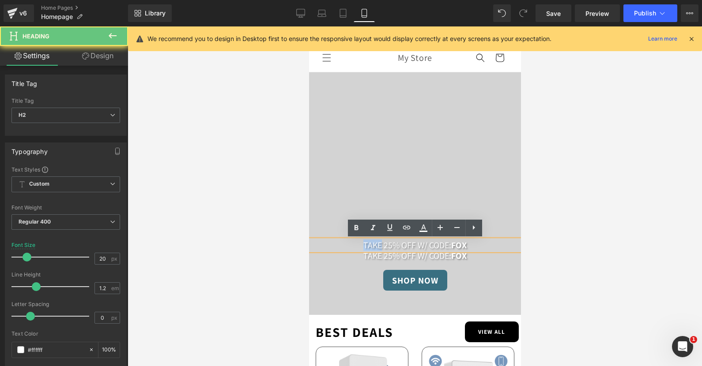
click at [371, 246] on h2 "TAKE 25% OFF W/ CODE: FOX" at bounding box center [415, 245] width 212 height 11
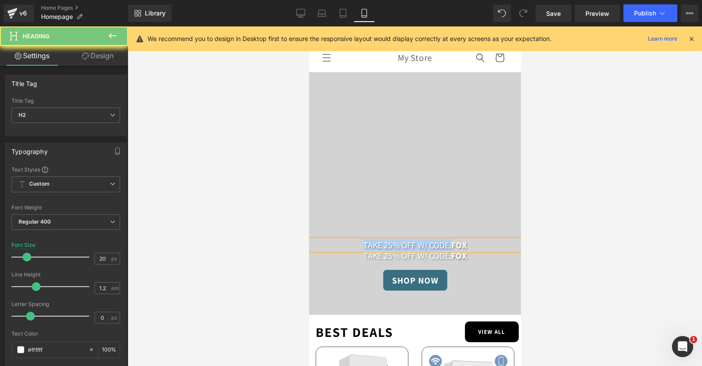
paste div
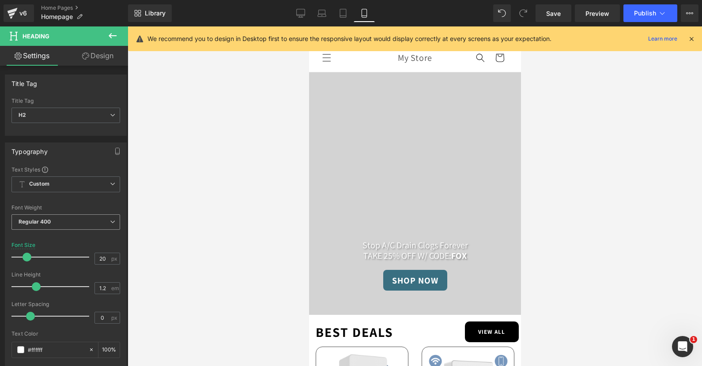
click at [68, 219] on span "Regular 400" at bounding box center [65, 221] width 109 height 15
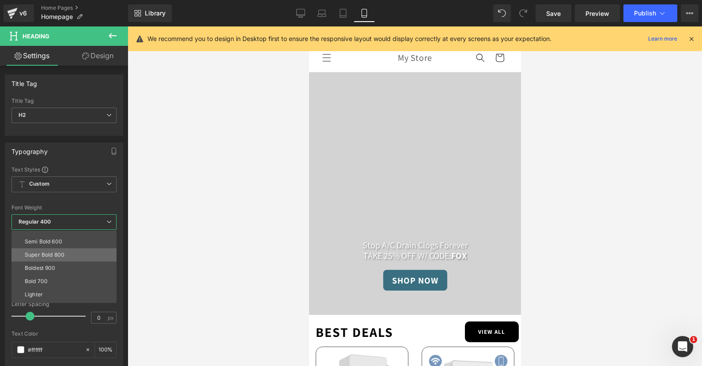
scroll to position [73, 0]
click at [62, 267] on li "Bold 700" at bounding box center [65, 269] width 109 height 13
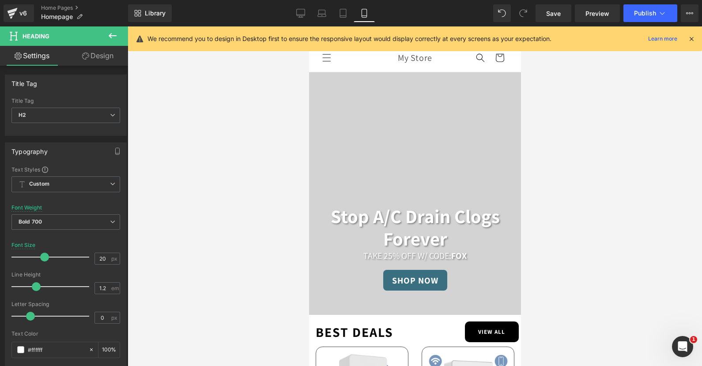
drag, startPoint x: 29, startPoint y: 259, endPoint x: 47, endPoint y: 258, distance: 18.1
click at [47, 258] on span at bounding box center [44, 257] width 9 height 9
click at [299, 21] on link "Desktop" at bounding box center [300, 13] width 21 height 18
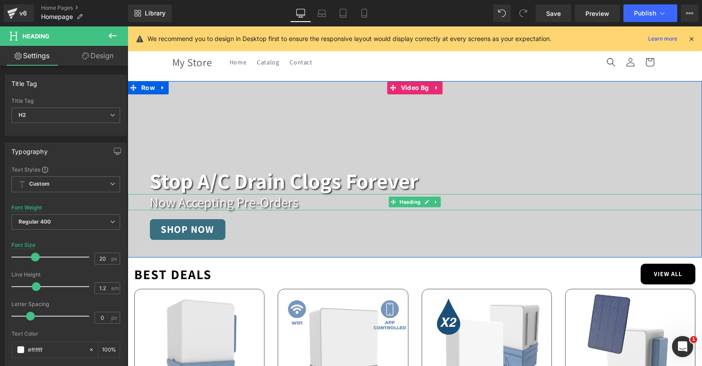
click at [218, 206] on h2 "Now Accepting Pre-Orders" at bounding box center [426, 202] width 552 height 16
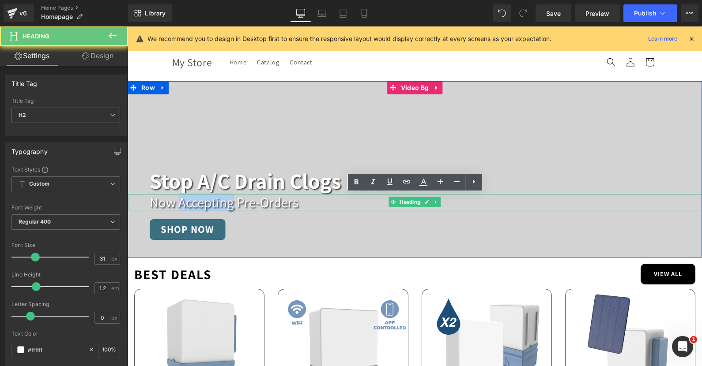
click at [218, 206] on h2 "Now Accepting Pre-Orders" at bounding box center [426, 202] width 552 height 16
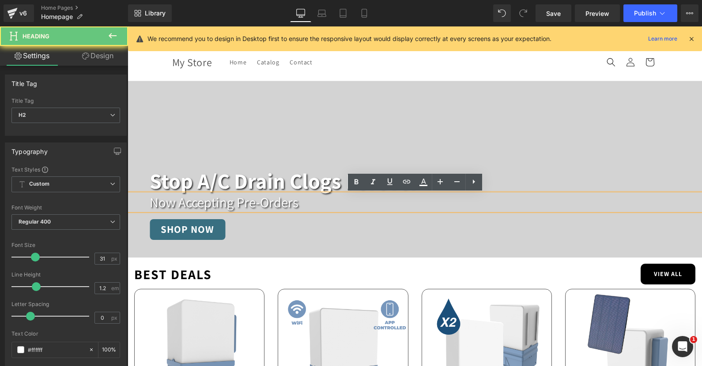
click at [218, 206] on h2 "Now Accepting Pre-Orders" at bounding box center [426, 202] width 552 height 16
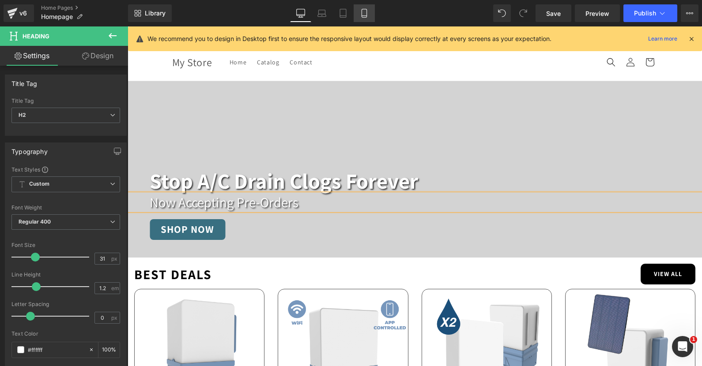
click at [363, 17] on icon at bounding box center [364, 13] width 9 height 9
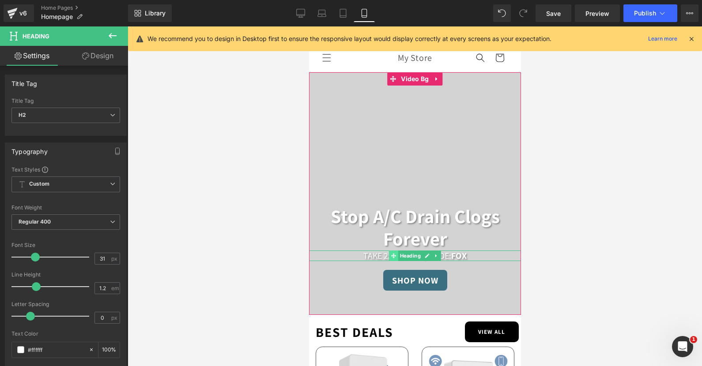
click at [395, 254] on icon at bounding box center [393, 255] width 5 height 5
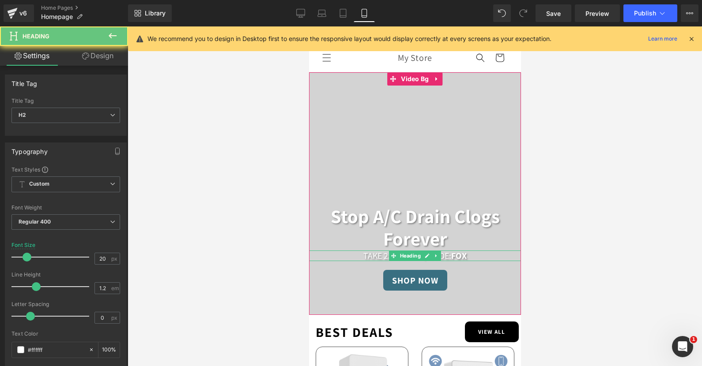
click at [375, 254] on h2 "TAKE 25% OFF W/ CODE: FOX" at bounding box center [415, 256] width 212 height 11
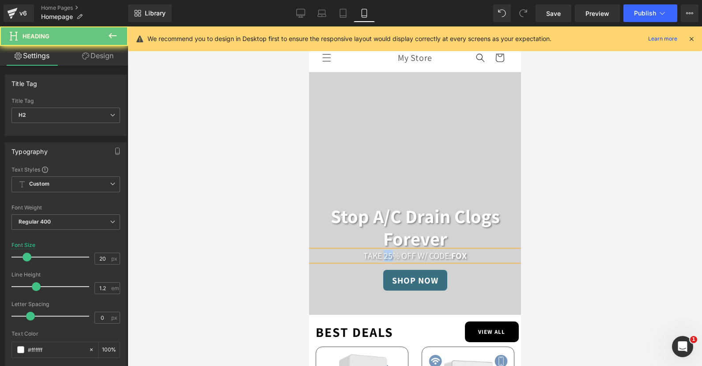
click at [375, 254] on h2 "TAKE 25% OFF W/ CODE: FOX" at bounding box center [415, 256] width 212 height 11
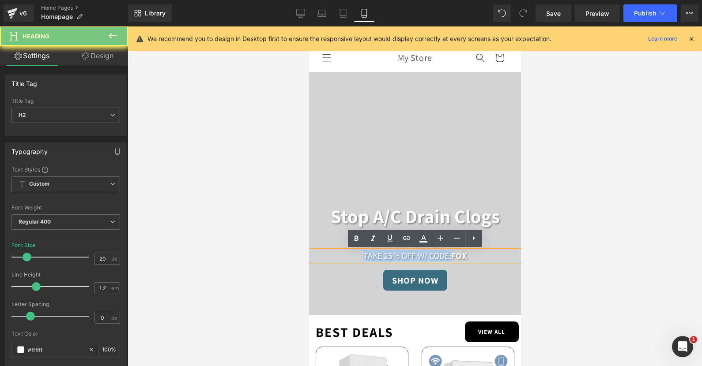
click at [375, 254] on h2 "TAKE 25% OFF W/ CODE: FOX" at bounding box center [415, 256] width 212 height 11
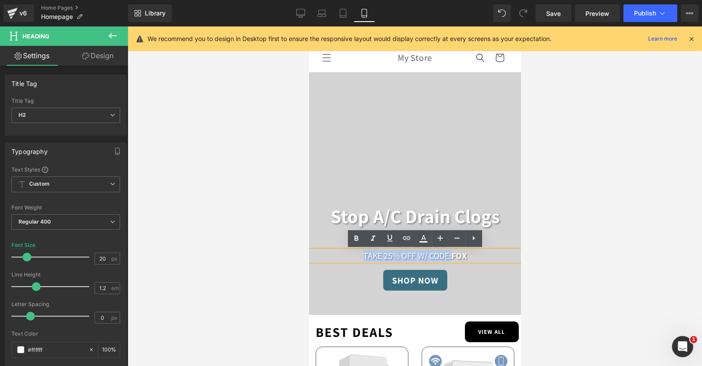
paste div
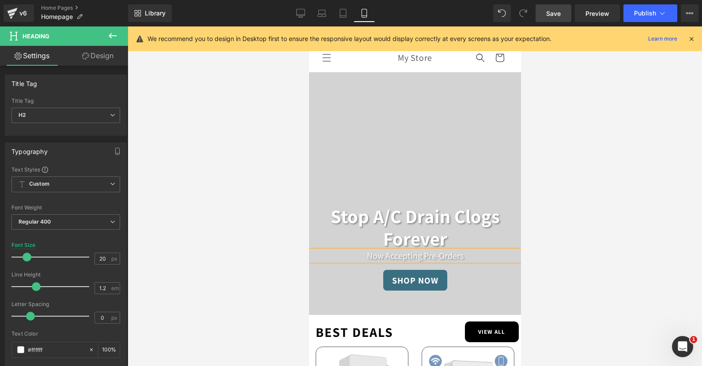
click at [551, 17] on span "Save" at bounding box center [553, 13] width 15 height 9
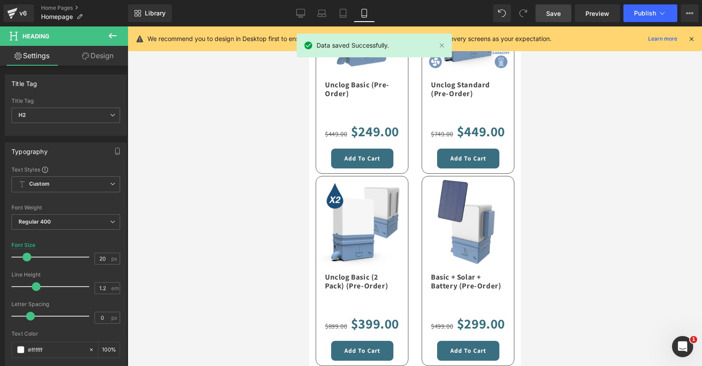
scroll to position [118, 0]
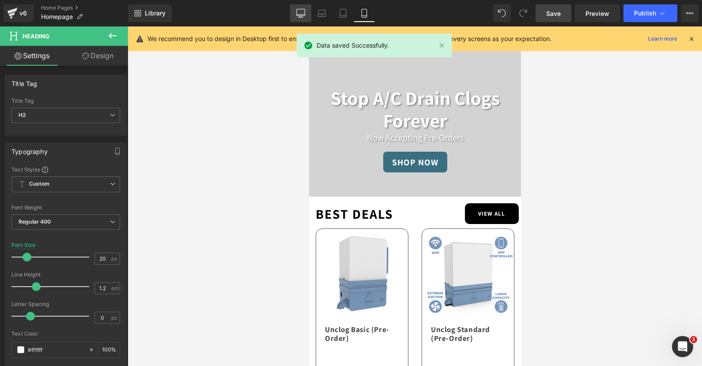
click at [301, 13] on icon at bounding box center [300, 13] width 9 height 9
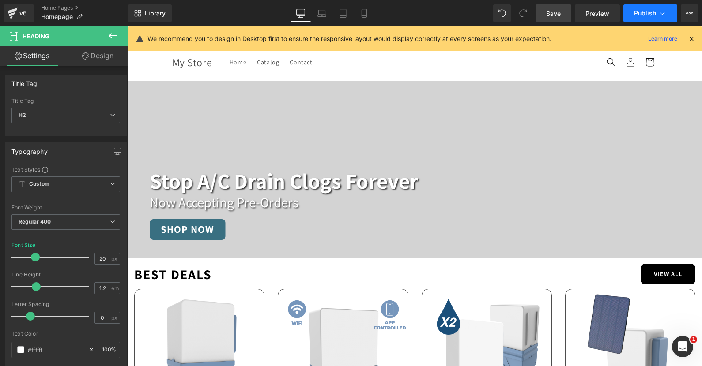
click at [653, 11] on span "Publish" at bounding box center [645, 13] width 22 height 7
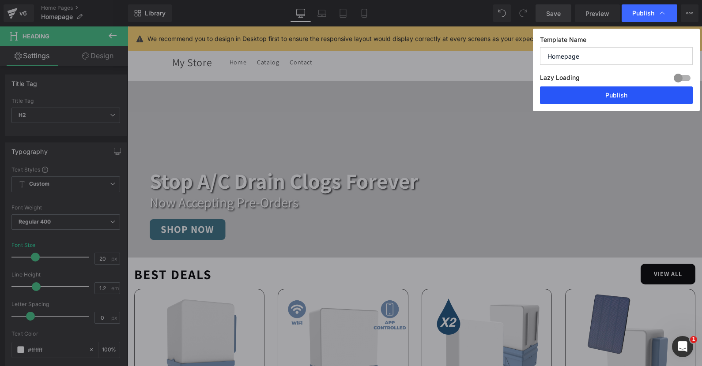
click at [602, 95] on button "Publish" at bounding box center [616, 96] width 153 height 18
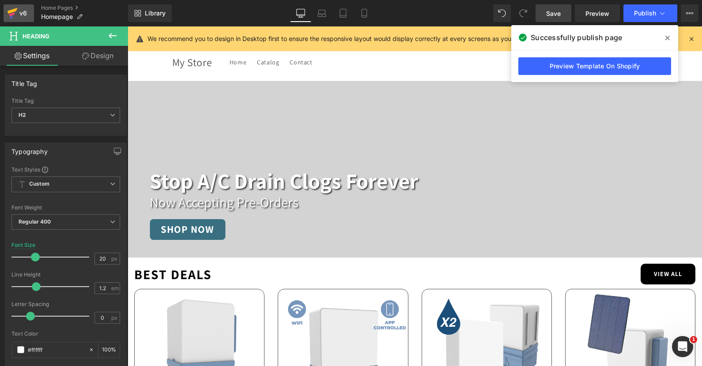
click at [24, 13] on div "v6" at bounding box center [23, 13] width 11 height 11
